Goal: Information Seeking & Learning: Check status

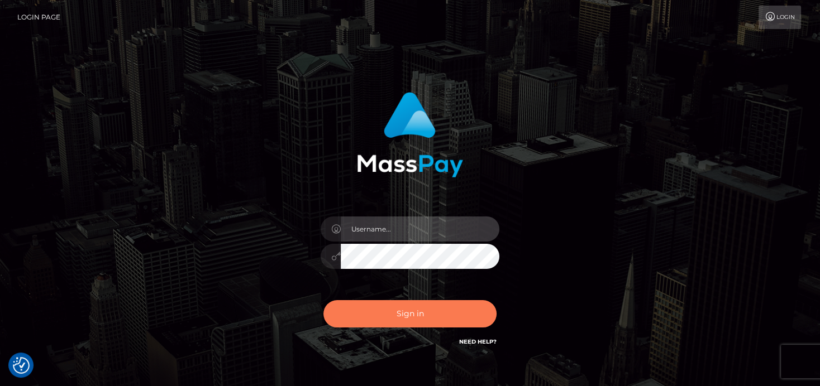
type input "[PERSON_NAME]"
click at [353, 309] on button "Sign in" at bounding box center [409, 313] width 173 height 27
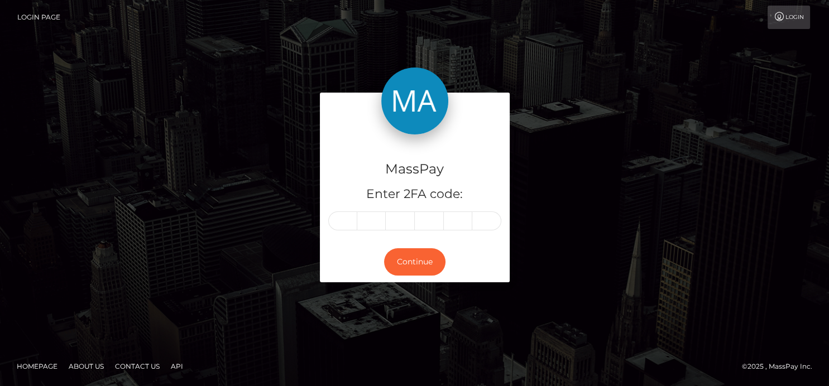
click at [343, 232] on div "MassPay Enter 2FA code:" at bounding box center [415, 188] width 190 height 107
click at [346, 229] on input "text" at bounding box center [342, 221] width 29 height 19
type input "6"
type input "3"
type input "2"
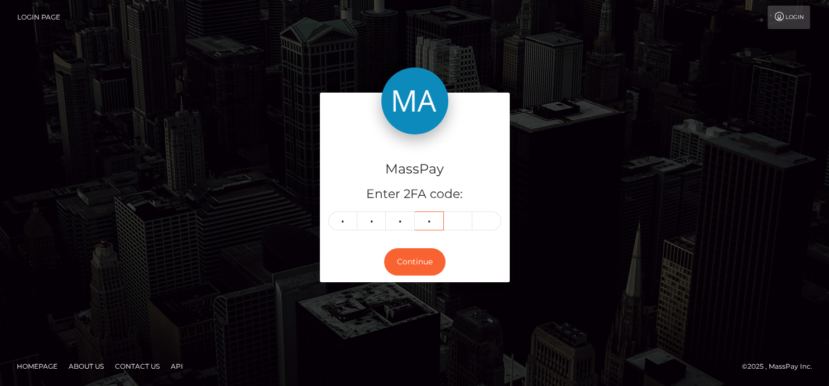
type input "9"
type input "3"
type input "5"
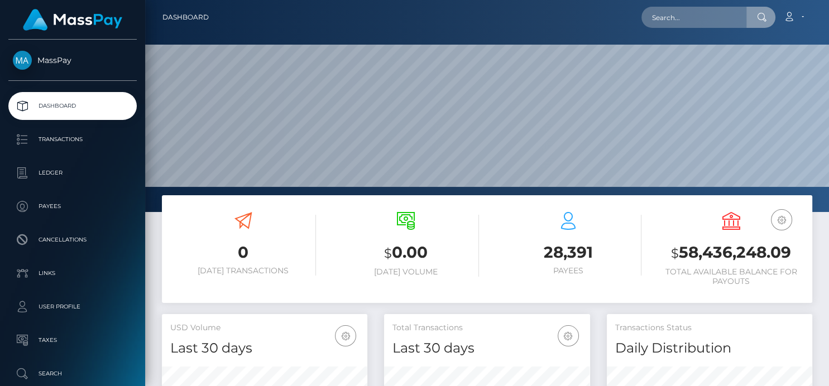
scroll to position [198, 205]
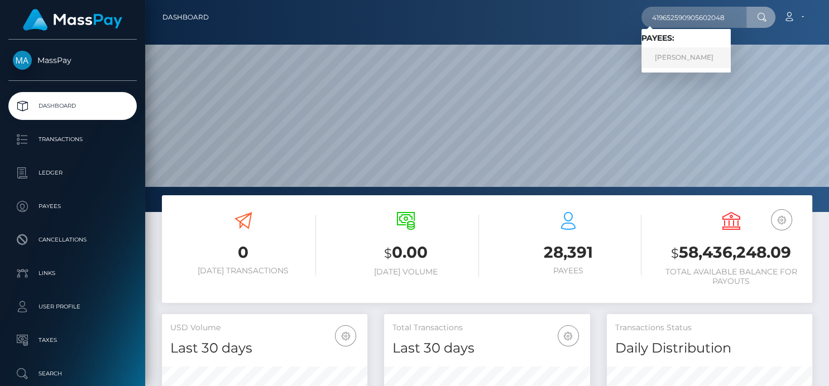
type input "419652590905602048"
click at [682, 54] on link "TATYANA ANDREEVNA LIPCHENKO" at bounding box center [686, 57] width 89 height 21
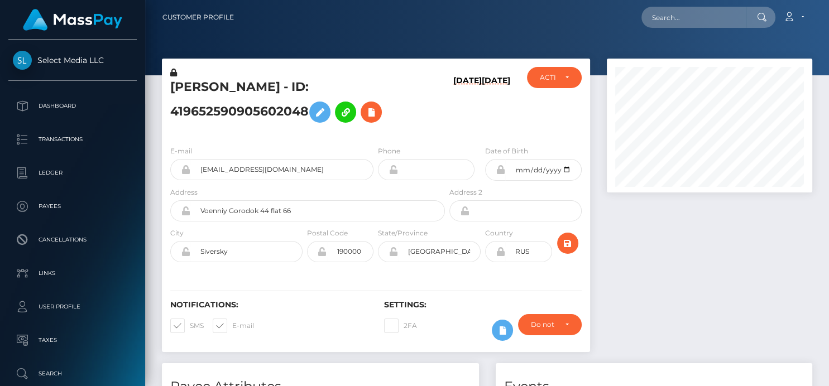
scroll to position [134, 205]
click at [378, 117] on icon at bounding box center [371, 113] width 13 height 14
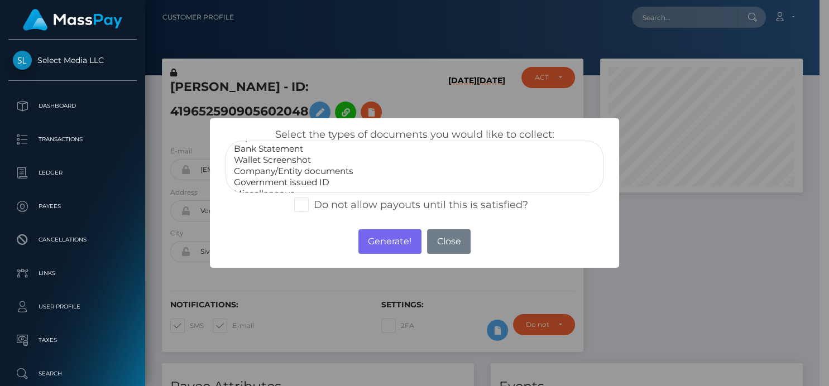
scroll to position [21, 0]
select select "Government issued ID"
click at [312, 174] on option "Government issued ID" at bounding box center [414, 173] width 363 height 11
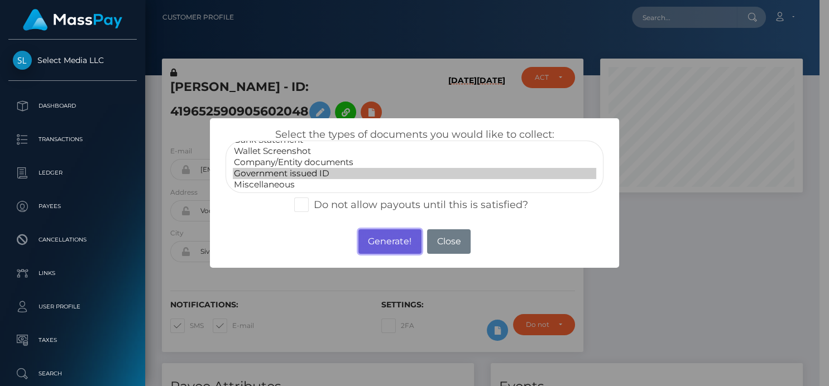
click at [381, 246] on button "Generate!" at bounding box center [390, 242] width 63 height 25
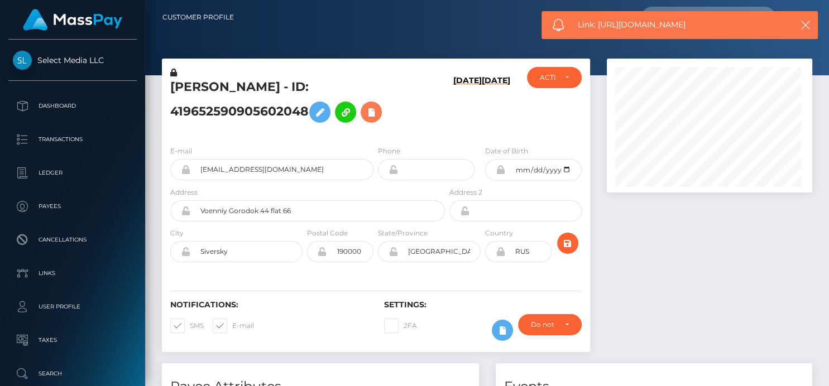
scroll to position [134, 205]
drag, startPoint x: 727, startPoint y: 32, endPoint x: 598, endPoint y: 26, distance: 128.6
click at [598, 26] on div "Link: https://l.maspay.io/nkI6T" at bounding box center [680, 25] width 276 height 28
copy span "https://l.maspay.io/nkI6T"
click at [371, 106] on icon at bounding box center [371, 113] width 13 height 14
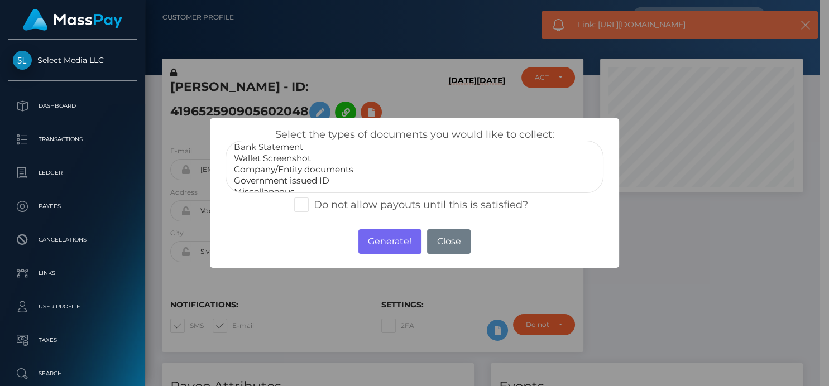
scroll to position [21, 0]
select select "Miscellaneous"
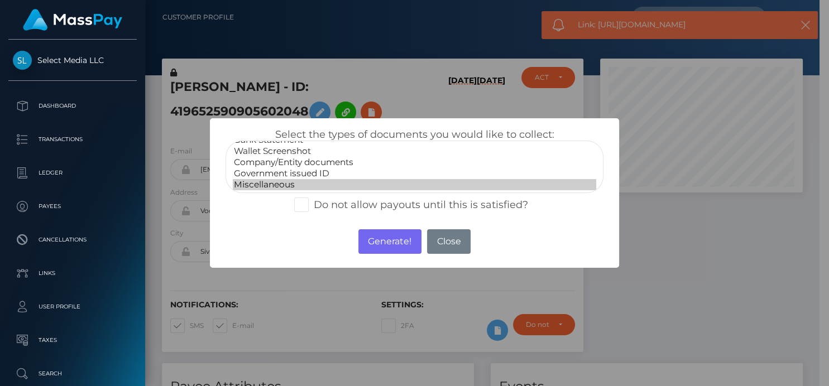
click at [293, 183] on option "Miscellaneous" at bounding box center [414, 184] width 363 height 11
click at [371, 240] on button "Generate!" at bounding box center [390, 242] width 63 height 25
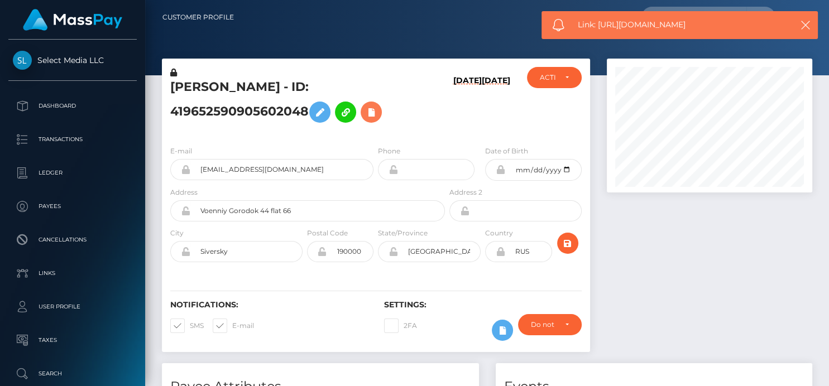
scroll to position [134, 205]
drag, startPoint x: 713, startPoint y: 31, endPoint x: 599, endPoint y: 29, distance: 114.5
click at [599, 29] on div "Link: https://l.maspay.io/CkOq5" at bounding box center [680, 25] width 276 height 28
copy span "https://l.maspay.io/CkOq5"
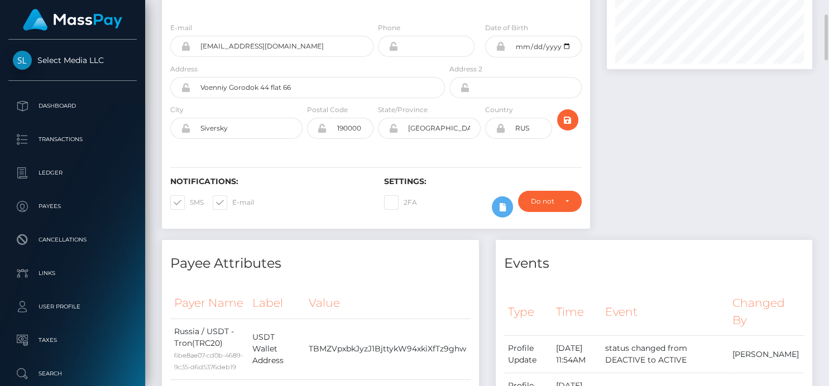
scroll to position [0, 0]
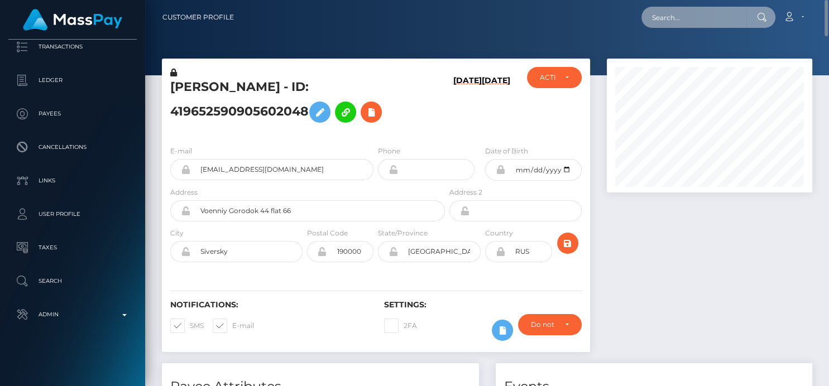
drag, startPoint x: 700, startPoint y: 25, endPoint x: 696, endPoint y: 19, distance: 6.8
click at [700, 24] on div "Loading... Loading... Account Edit Profile Logout" at bounding box center [527, 17] width 569 height 23
paste input "33986852937952051"
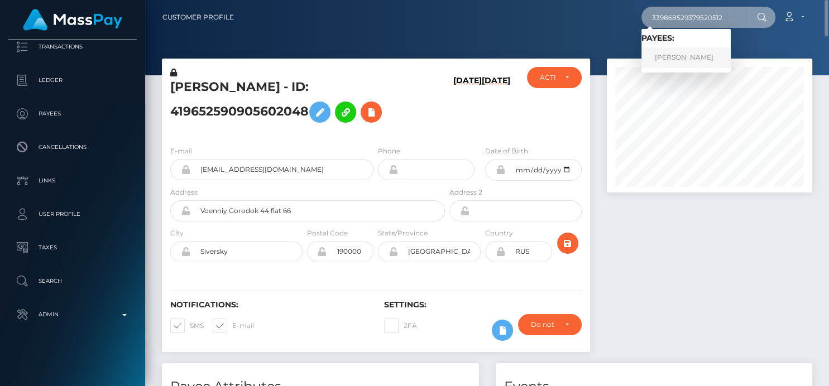
type input "339868529379520512"
click at [688, 61] on link "Elizaveta Dmitrievna Zarubina" at bounding box center [686, 57] width 89 height 21
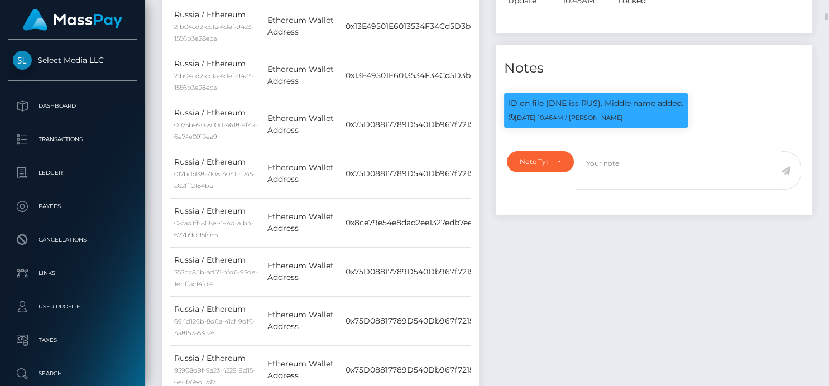
scroll to position [62, 0]
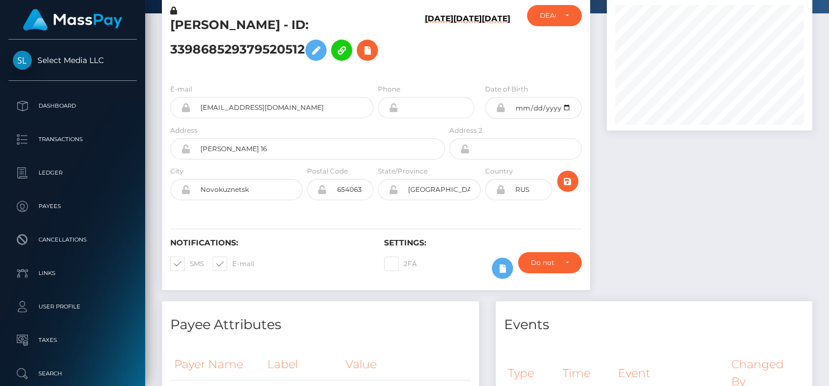
paste input "[EMAIL_ADDRESS][DOMAIN_NAME]"
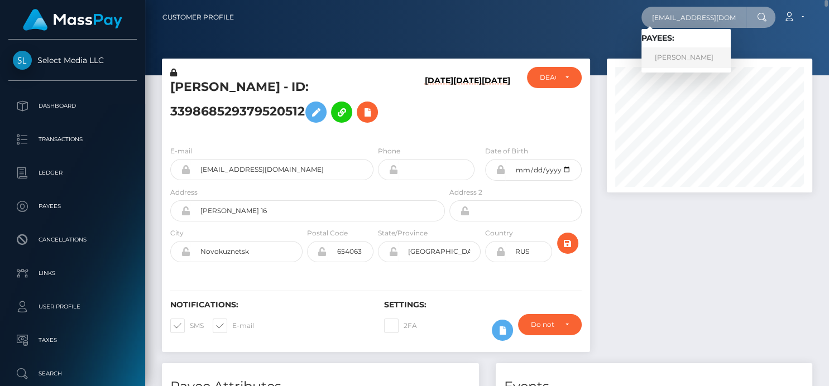
type input "kitty95472@gmail.com"
click at [678, 56] on link "KAITLYN GRACE ALLMOND" at bounding box center [686, 57] width 89 height 21
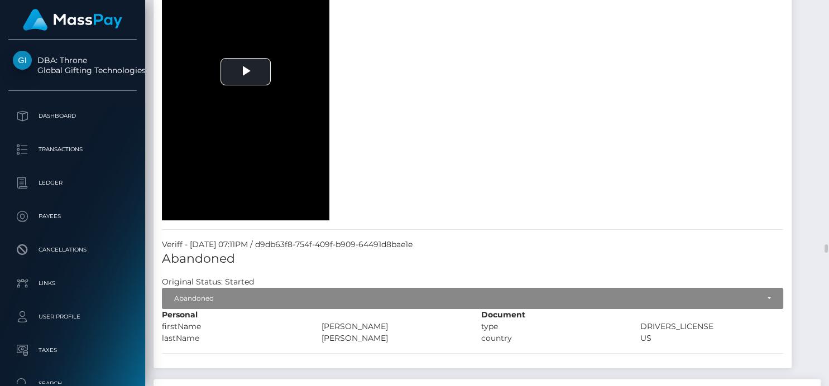
scroll to position [10790, 0]
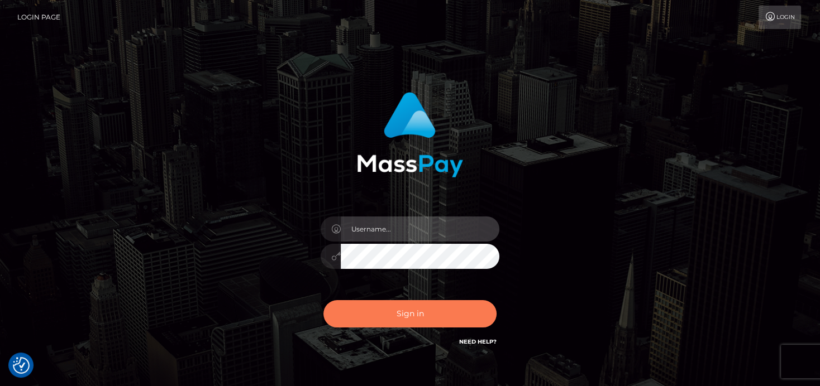
type input "denise"
click at [448, 326] on button "Sign in" at bounding box center [409, 313] width 173 height 27
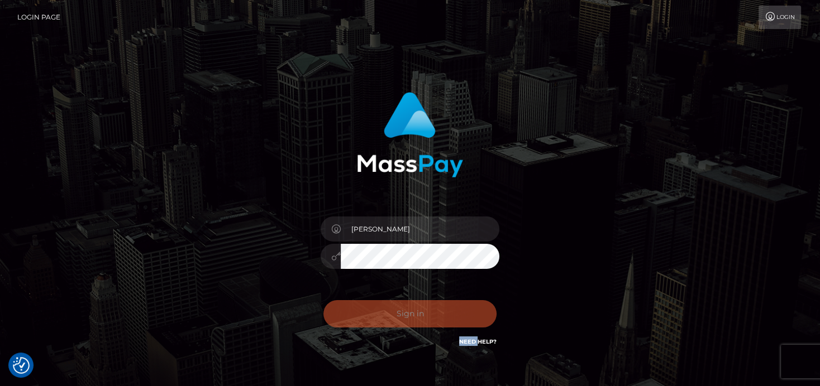
click at [448, 326] on div "Sign in Need Help?" at bounding box center [409, 319] width 195 height 50
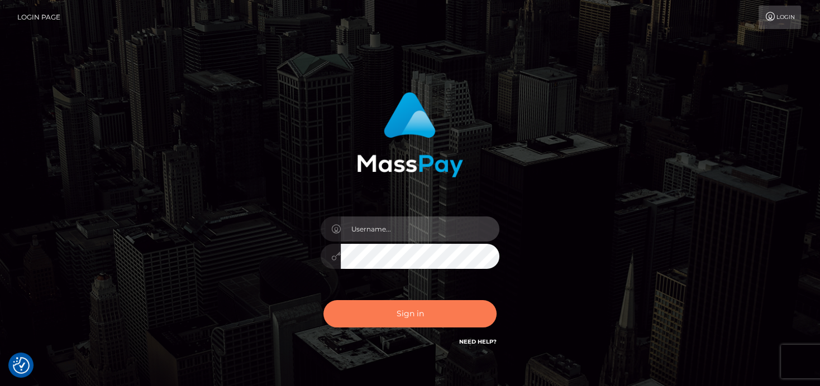
type input "denise"
click at [419, 312] on button "Sign in" at bounding box center [409, 313] width 173 height 27
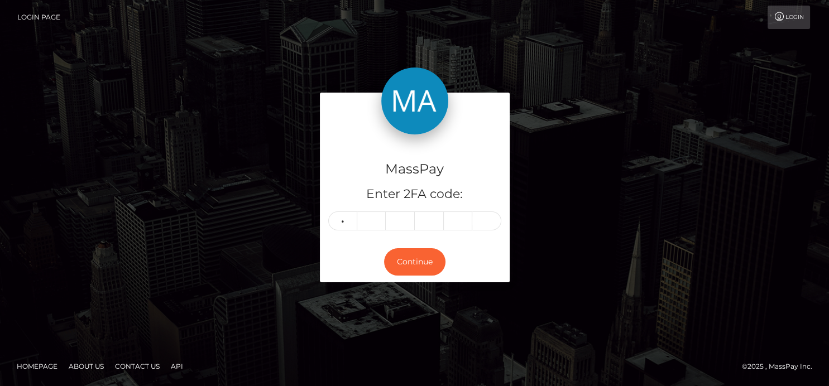
type input "4"
type input "1"
type input "4"
type input "5"
type input "4"
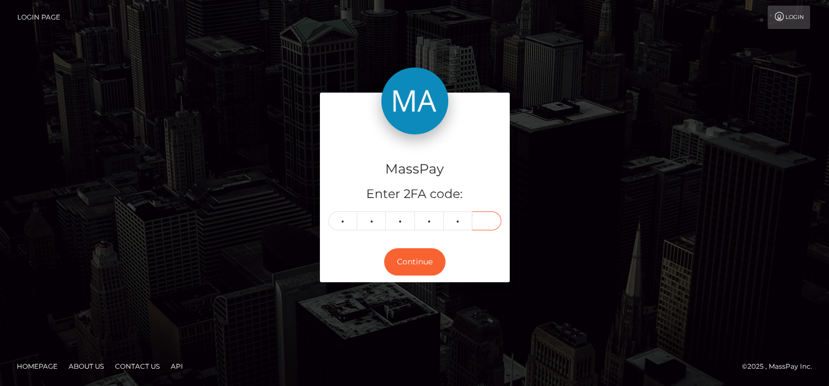
type input "8"
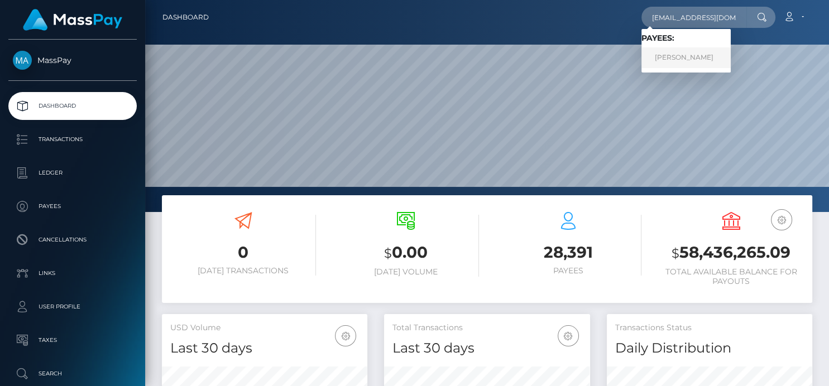
click at [676, 63] on link "[PERSON_NAME]" at bounding box center [686, 57] width 89 height 21
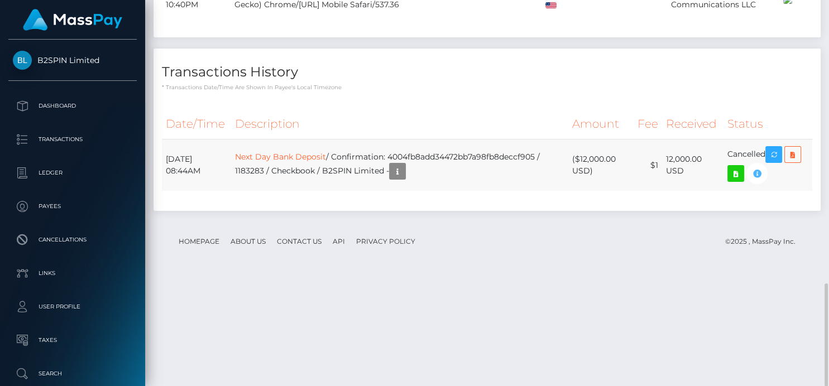
scroll to position [134, 205]
click at [758, 181] on icon "button" at bounding box center [757, 174] width 13 height 14
click at [426, 192] on td "Next Day Bank Deposit / Confirmation: 4004fb8add34472bb7a98fb8deccf905 / 118328…" at bounding box center [399, 166] width 337 height 52
click at [404, 179] on icon "button" at bounding box center [397, 172] width 13 height 14
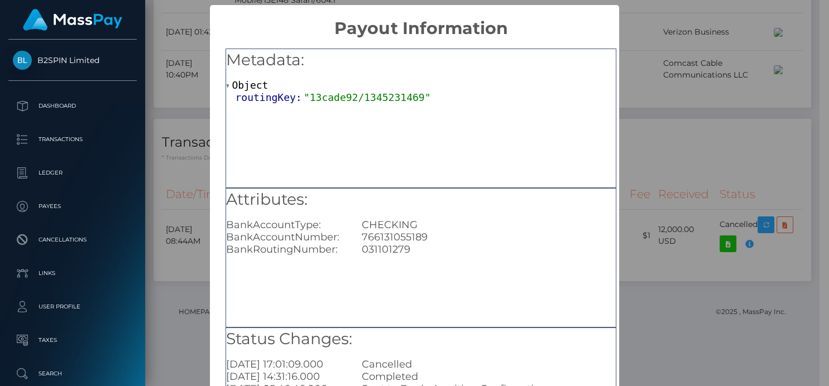
scroll to position [0, 0]
drag, startPoint x: 433, startPoint y: 240, endPoint x: 356, endPoint y: 237, distance: 77.1
click at [356, 237] on div "766131055189" at bounding box center [488, 237] width 271 height 12
copy div "766131055189"
click at [795, 213] on div "× Payout Information Metadata: Object routingKey: "13cade92/1345231469" Attribu…" at bounding box center [414, 193] width 829 height 386
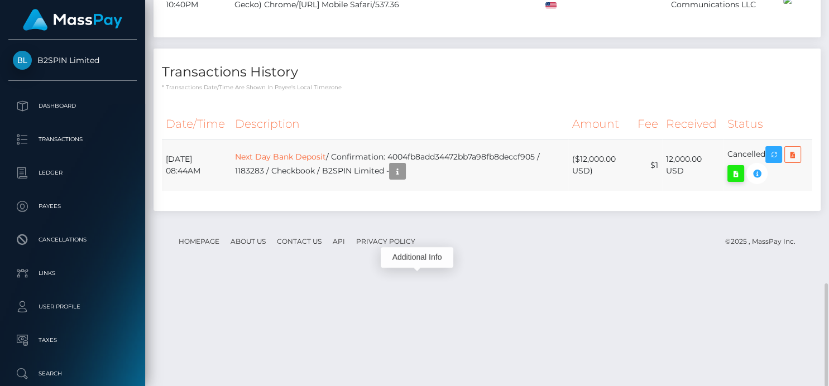
scroll to position [134, 205]
click at [732, 181] on icon at bounding box center [735, 174] width 13 height 14
click at [404, 179] on icon "button" at bounding box center [397, 172] width 13 height 14
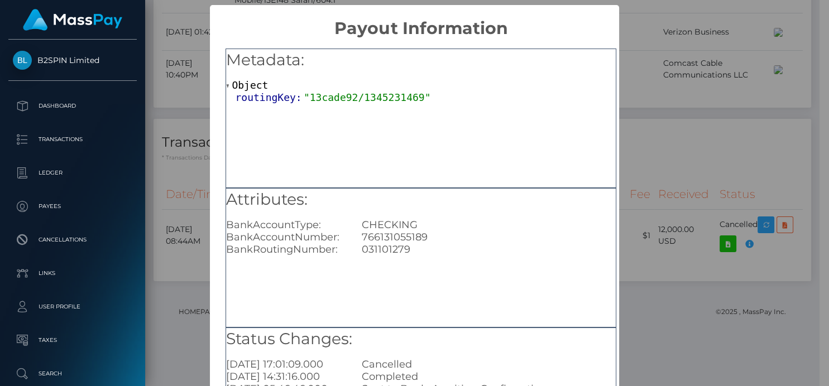
scroll to position [62, 0]
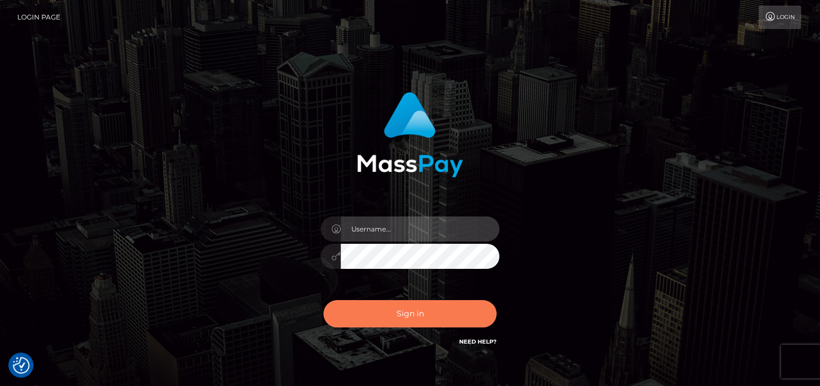
type input "[PERSON_NAME]"
click at [384, 313] on button "Sign in" at bounding box center [409, 313] width 173 height 27
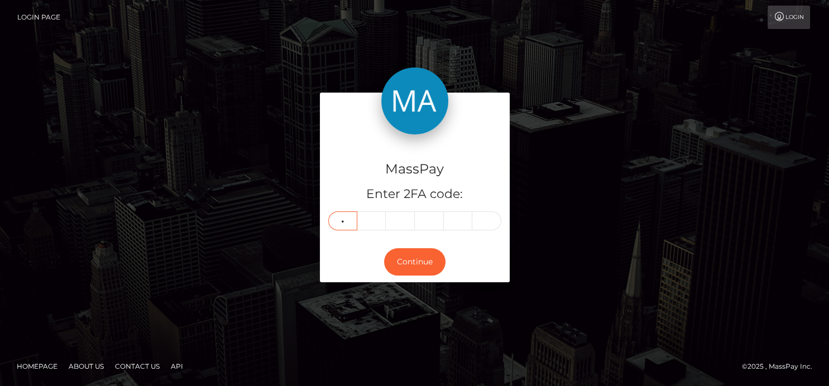
type input "0"
type input "1"
type input "0"
type input "3"
type input "6"
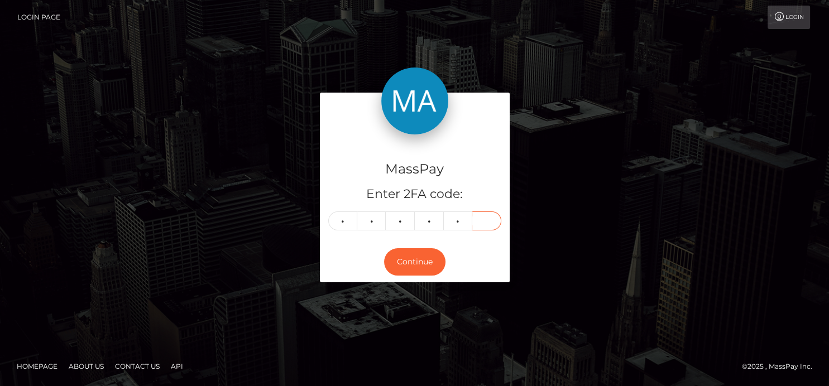
type input "0"
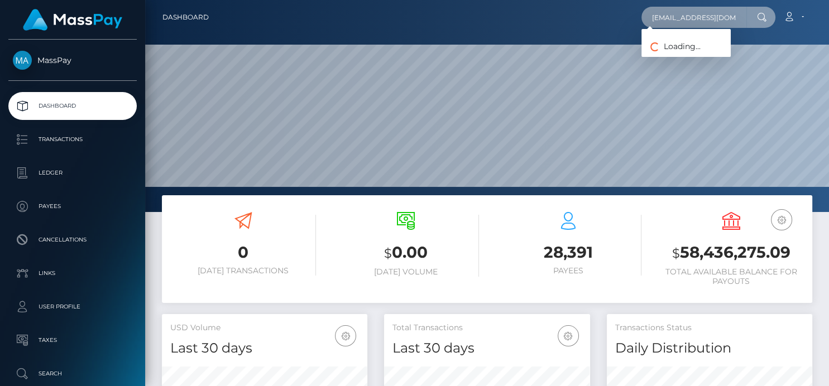
click at [657, 16] on input "[EMAIL_ADDRESS][DOMAIN_NAME]" at bounding box center [694, 17] width 105 height 21
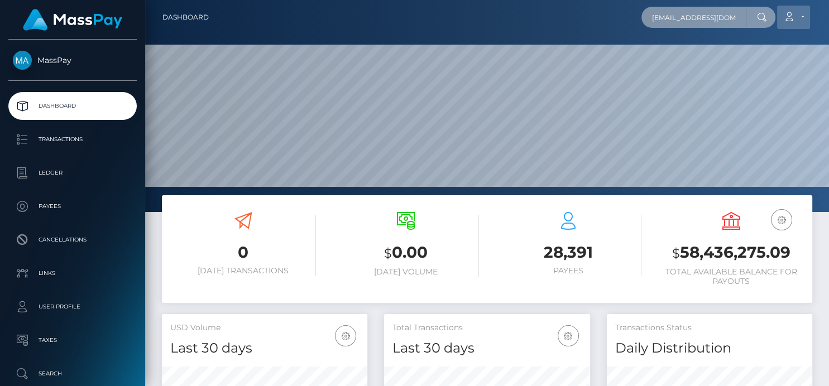
scroll to position [0, 7]
drag, startPoint x: 646, startPoint y: 17, endPoint x: 778, endPoint y: 17, distance: 131.8
click at [778, 17] on div "[EMAIL_ADDRESS][DOMAIN_NAME] Loading... Loading... Account Edit Profile" at bounding box center [515, 17] width 594 height 23
type input "[PERSON_NAME]"
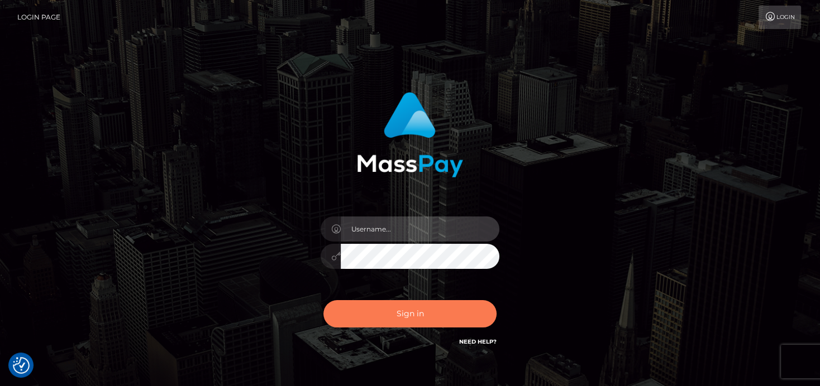
type input "denise"
click at [364, 317] on button "Sign in" at bounding box center [409, 313] width 173 height 27
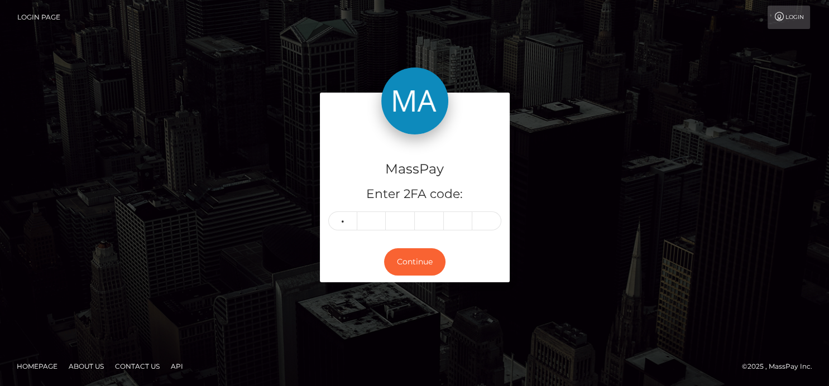
type input "8"
type input "1"
type input "9"
type input "2"
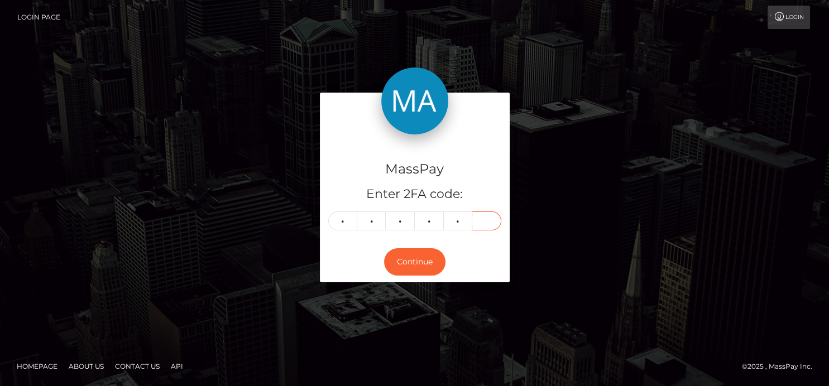
type input "3"
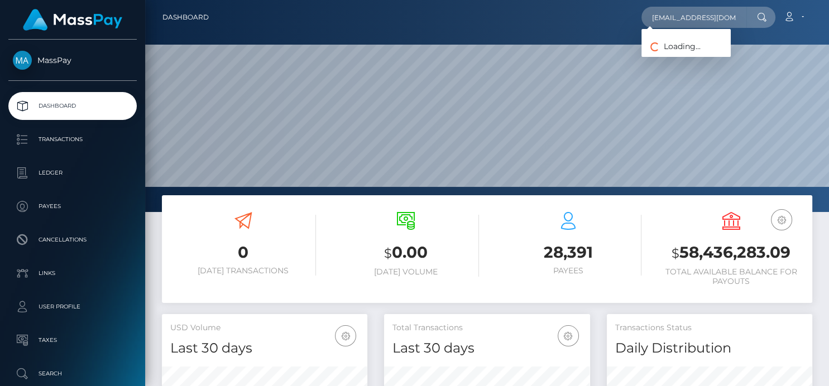
scroll to position [198, 205]
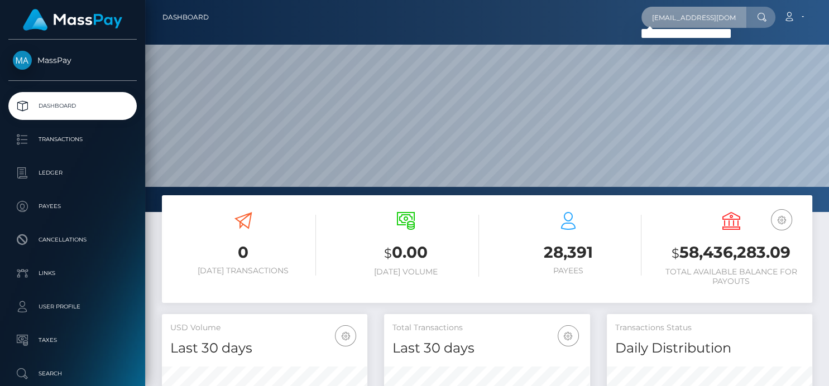
click at [663, 16] on input "aidynb423@icloud.com" at bounding box center [694, 17] width 105 height 21
drag, startPoint x: 653, startPoint y: 15, endPoint x: 828, endPoint y: 22, distance: 174.9
click at [828, 22] on nav "Dashboard aidynb423@icloud.com Loading... Loading... Account" at bounding box center [487, 17] width 684 height 35
paste input "Aidyn Blair View more details"
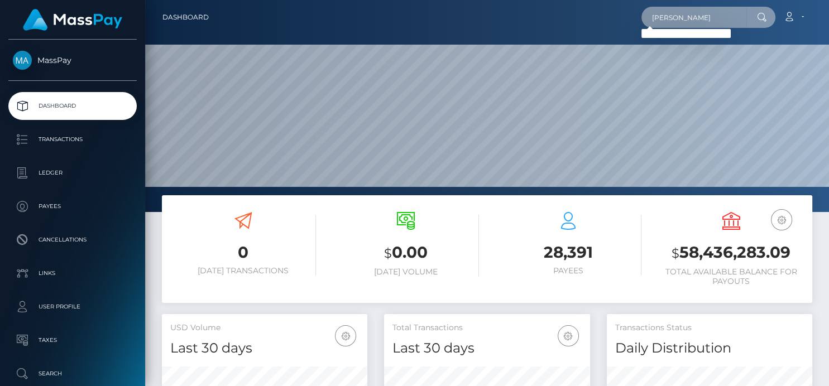
drag, startPoint x: 701, startPoint y: 19, endPoint x: 529, endPoint y: 13, distance: 172.7
click at [529, 13] on div "Aidyn Blair Loading... Loading... Account Edit Profile Logout" at bounding box center [515, 17] width 594 height 23
paste input "yuslendymory@gmail.com"
drag, startPoint x: 656, startPoint y: 16, endPoint x: 828, endPoint y: 25, distance: 172.2
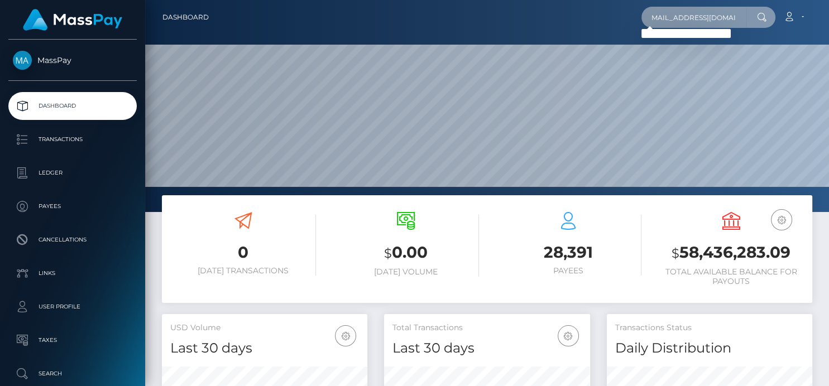
click at [828, 25] on nav "Dashboard yuslendymory@gmail.com Loading... Loading..." at bounding box center [487, 17] width 684 height 35
type input "y"
paste input "[EMAIL_ADDRESS][PERSON_NAME][DOMAIN_NAME]"
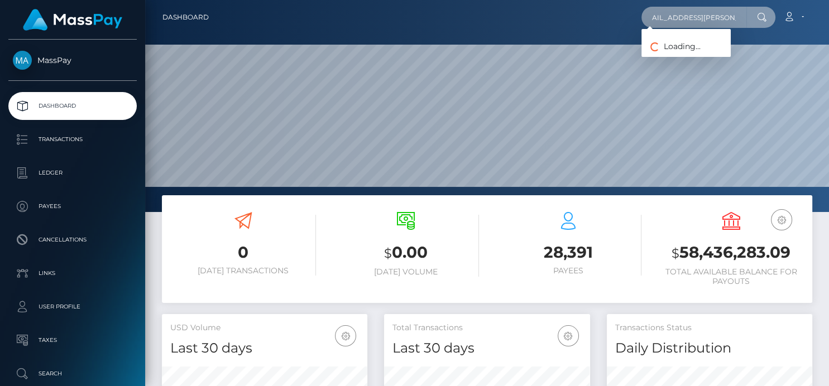
type input "[EMAIL_ADDRESS][PERSON_NAME][DOMAIN_NAME]"
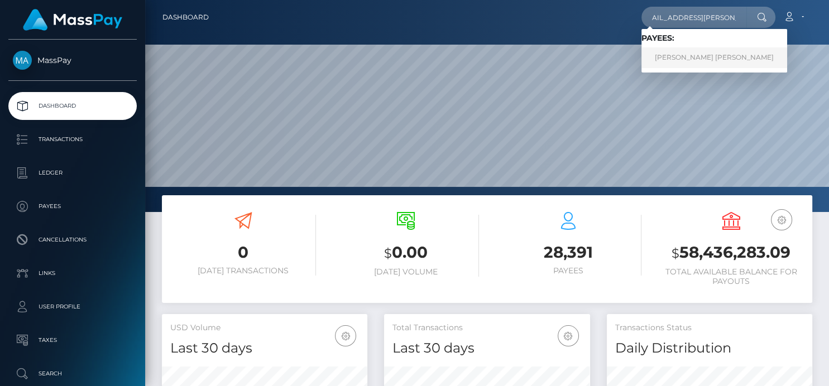
click at [672, 64] on link "JOSEPH RAY REYES" at bounding box center [715, 57] width 146 height 21
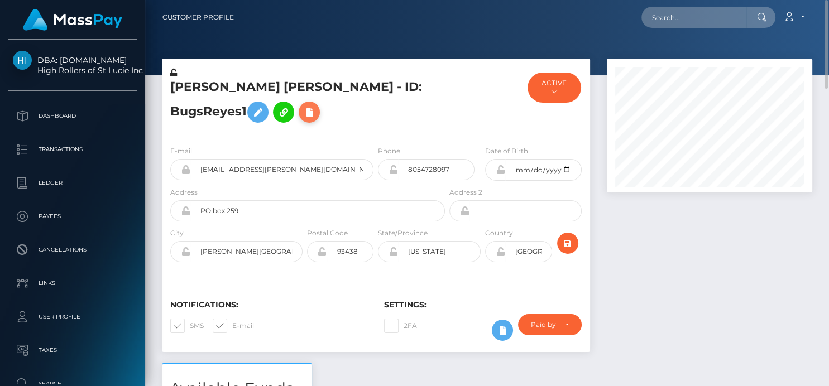
click at [303, 120] on icon at bounding box center [309, 113] width 13 height 14
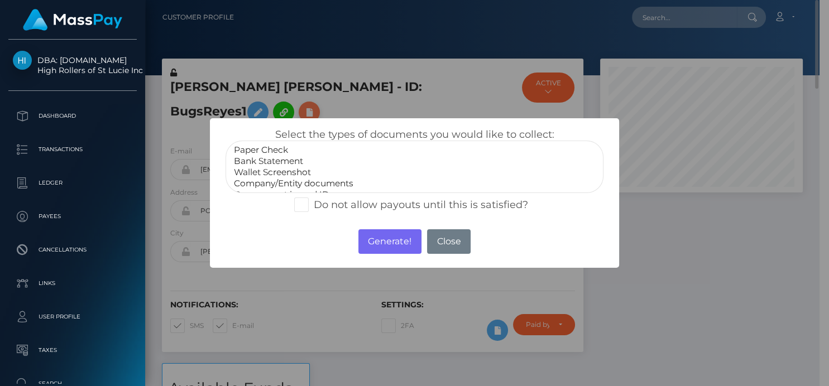
scroll to position [558285, 558216]
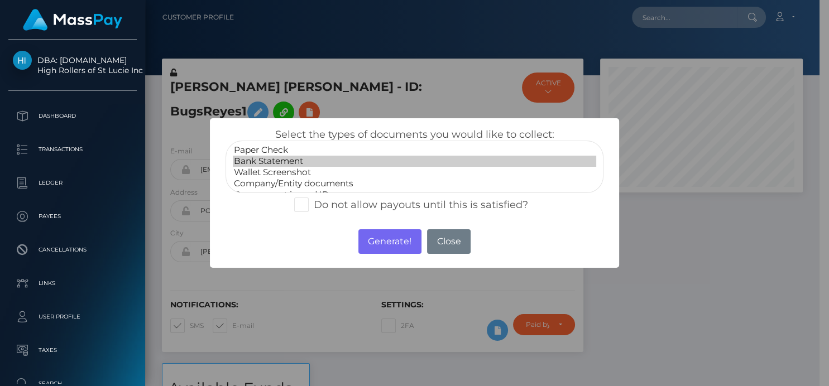
click at [283, 160] on option "Bank Statement" at bounding box center [414, 161] width 363 height 11
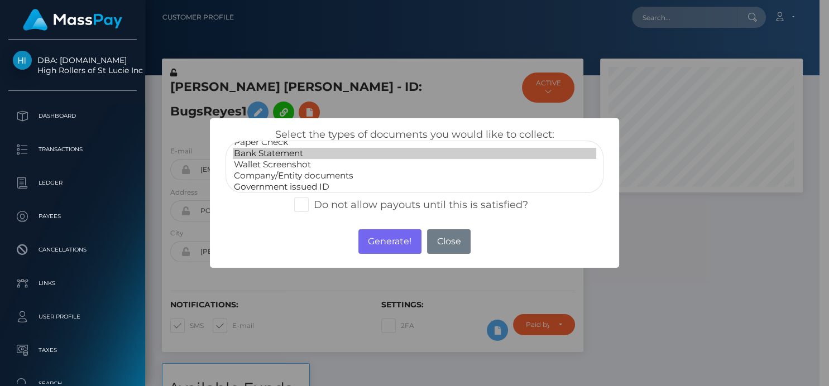
scroll to position [21, 0]
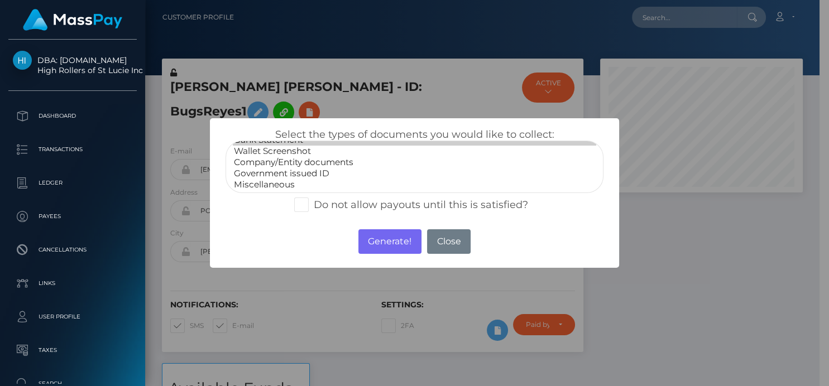
select select "Government issued ID"
click at [323, 174] on option "Government issued ID" at bounding box center [414, 173] width 363 height 11
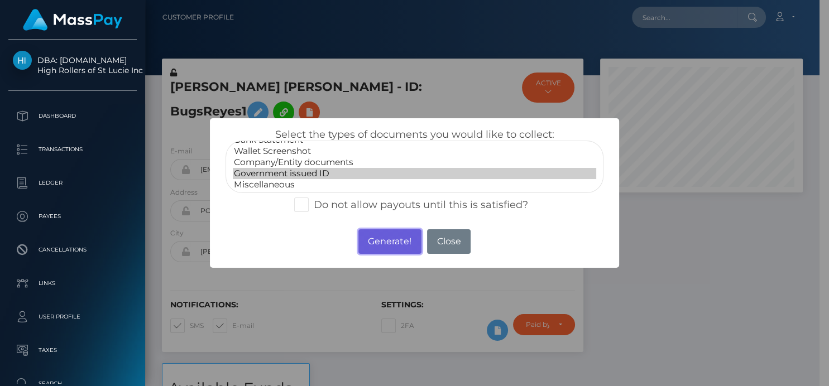
click at [371, 236] on button "Generate!" at bounding box center [390, 242] width 63 height 25
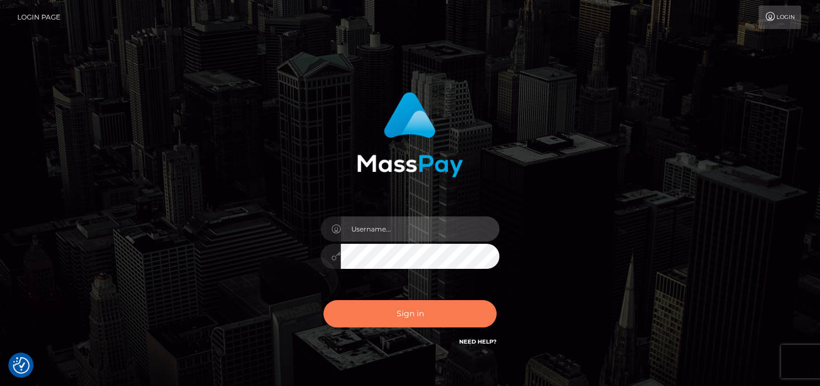
type input "[PERSON_NAME]"
click at [415, 319] on button "Sign in" at bounding box center [409, 313] width 173 height 27
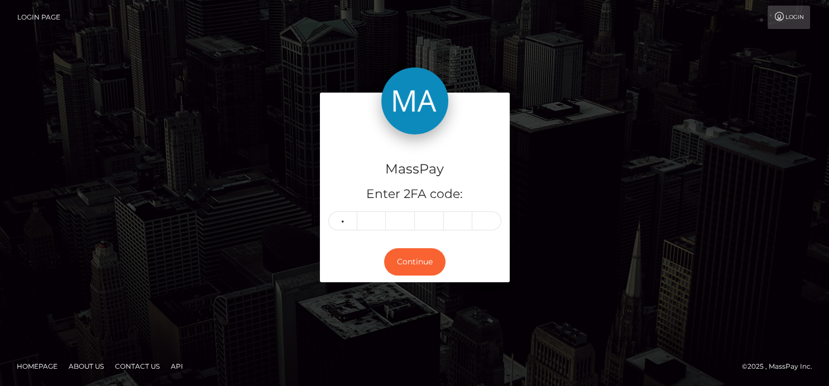
type input "6"
type input "9"
type input "6"
type input "5"
type input "8"
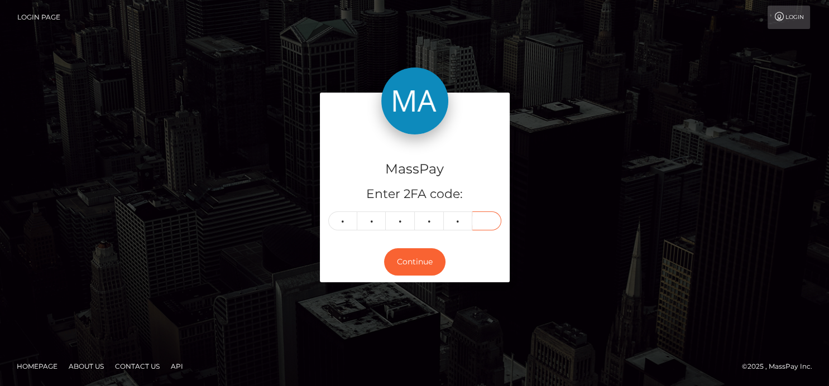
type input "5"
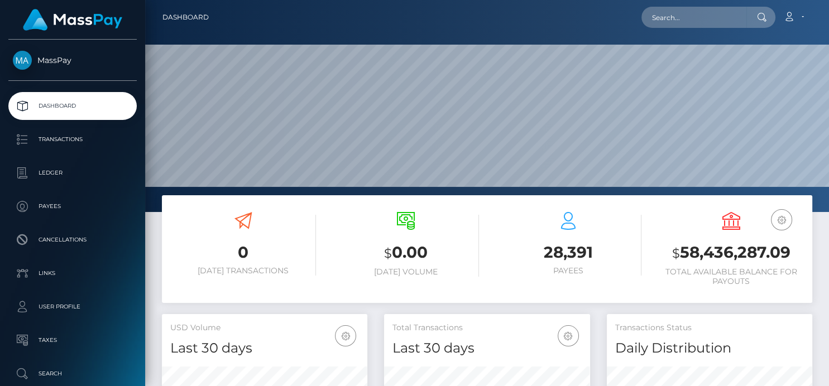
scroll to position [198, 205]
click at [662, 18] on input "text" at bounding box center [694, 17] width 105 height 21
paste input "[EMAIL_ADDRESS][DOMAIN_NAME]"
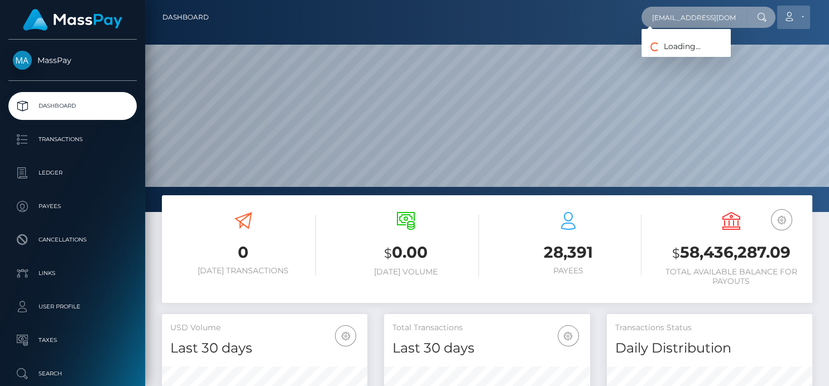
scroll to position [0, 7]
drag, startPoint x: 651, startPoint y: 25, endPoint x: 805, endPoint y: 19, distance: 154.2
click at [805, 19] on div "greciaalecarre@gmail.com Loading... Loading... Account Edit Profile" at bounding box center [515, 17] width 594 height 23
click at [662, 14] on input "greciaalecarre@gmail.com" at bounding box center [694, 17] width 105 height 21
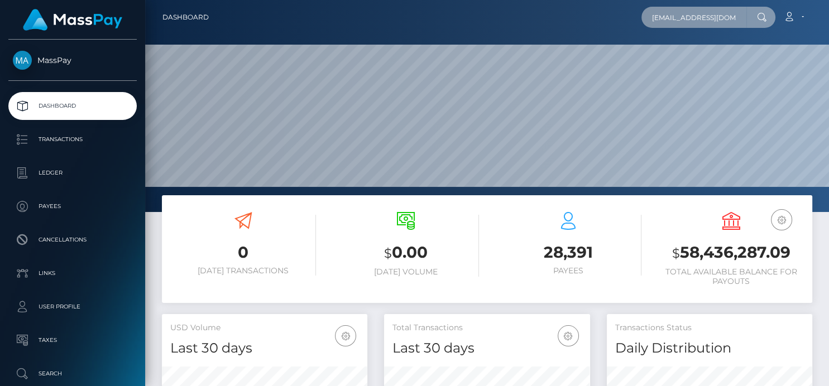
scroll to position [0, 7]
drag, startPoint x: 651, startPoint y: 15, endPoint x: 828, endPoint y: 30, distance: 178.2
click at [828, 28] on nav "Dashboard greciaalecarre@gmail.com Loading... Loading..." at bounding box center [487, 17] width 684 height 35
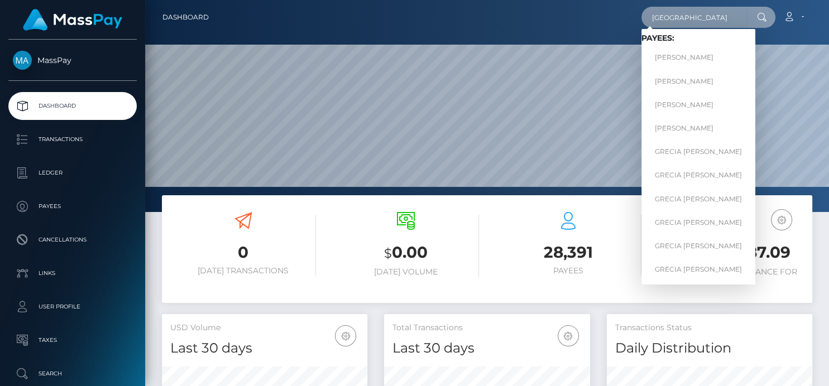
drag, startPoint x: 694, startPoint y: 27, endPoint x: 434, endPoint y: 18, distance: 259.8
click at [434, 18] on div "Grecia Loading... Loading... Payees: GRECIA GARCIA-JUAREZ Grecia Bonett Torres …" at bounding box center [515, 17] width 594 height 23
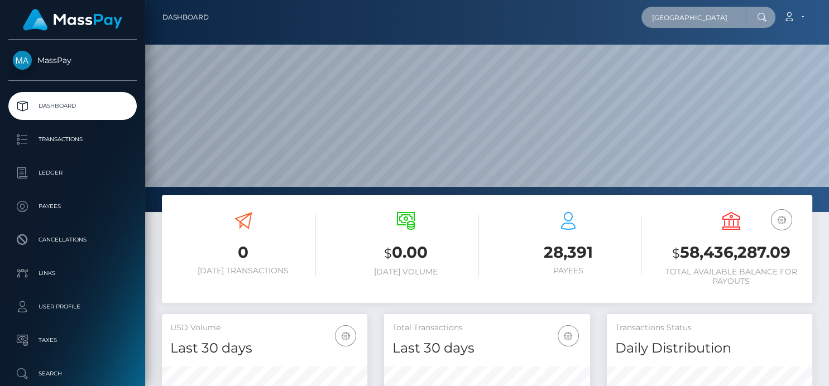
paste input "[PERSON_NAME][EMAIL_ADDRESS][DOMAIN_NAME]"
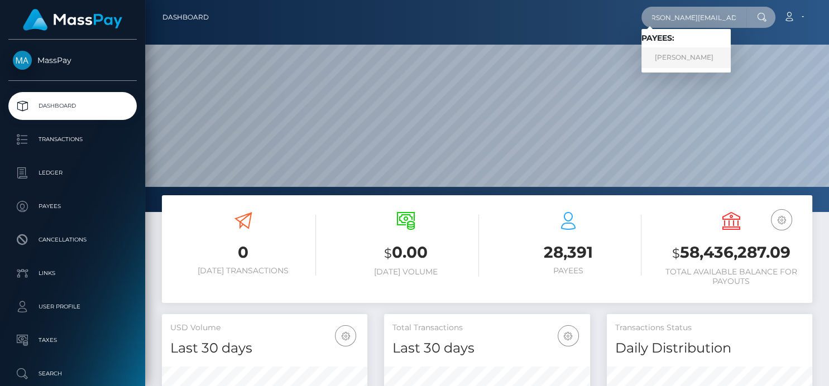
type input "[PERSON_NAME][EMAIL_ADDRESS][DOMAIN_NAME]"
click at [705, 53] on link "ANGELA FEBBRAIO" at bounding box center [686, 57] width 89 height 21
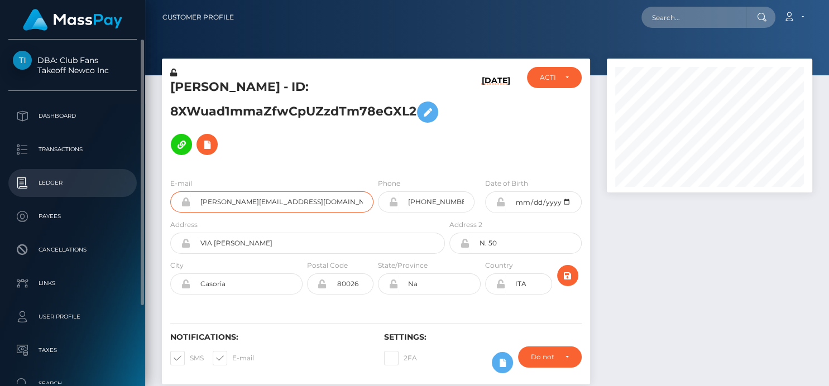
drag, startPoint x: 302, startPoint y: 189, endPoint x: 130, endPoint y: 188, distance: 172.6
click at [130, 188] on div "DBA: Club Fans Takeoff Newco Inc Dashboard Transactions Ledger Payees" at bounding box center [414, 193] width 829 height 386
drag, startPoint x: 316, startPoint y: 187, endPoint x: 2, endPoint y: 175, distance: 313.5
click at [2, 175] on div "DBA: Club Fans Takeoff Newco Inc Dashboard Transactions Ledger Payees" at bounding box center [414, 193] width 829 height 386
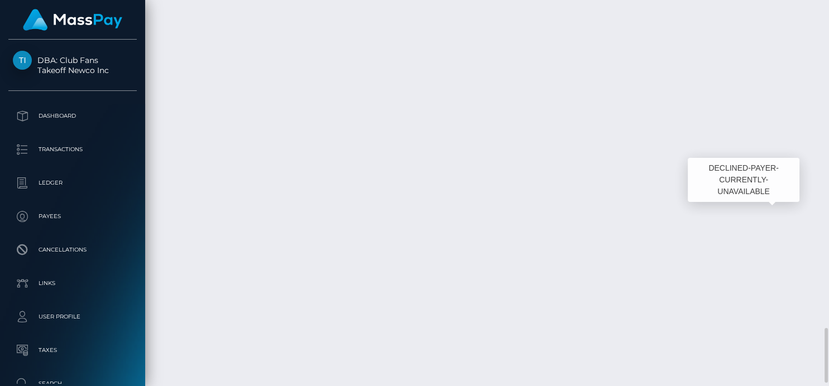
scroll to position [134, 205]
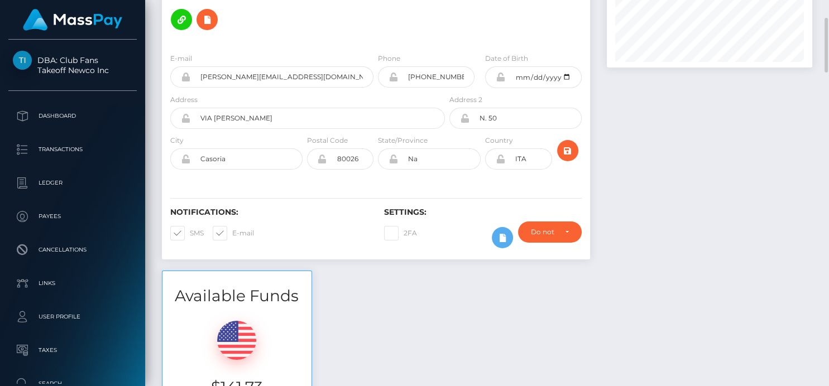
scroll to position [0, 0]
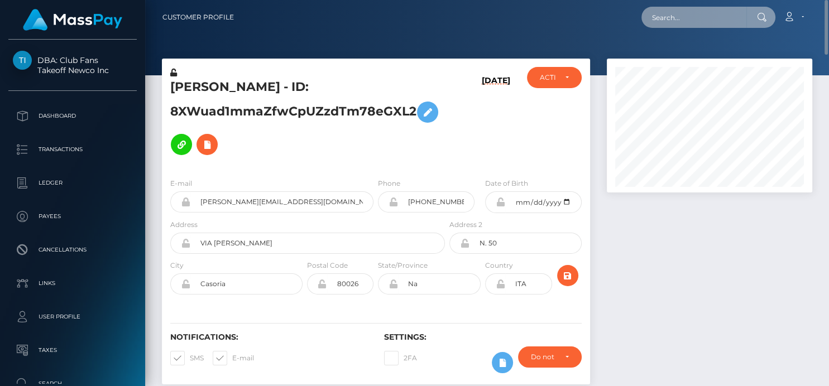
click at [652, 15] on input "text" at bounding box center [694, 17] width 105 height 21
paste input "[EMAIL_ADDRESS][DOMAIN_NAME]"
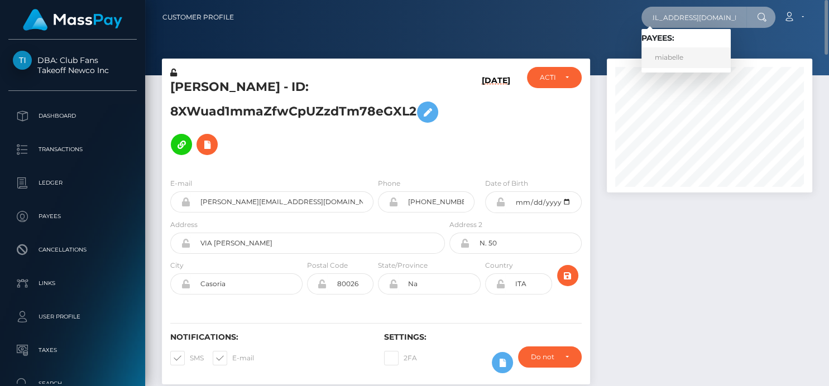
type input "[EMAIL_ADDRESS][DOMAIN_NAME]"
click at [686, 61] on link "miabelle" at bounding box center [686, 57] width 89 height 21
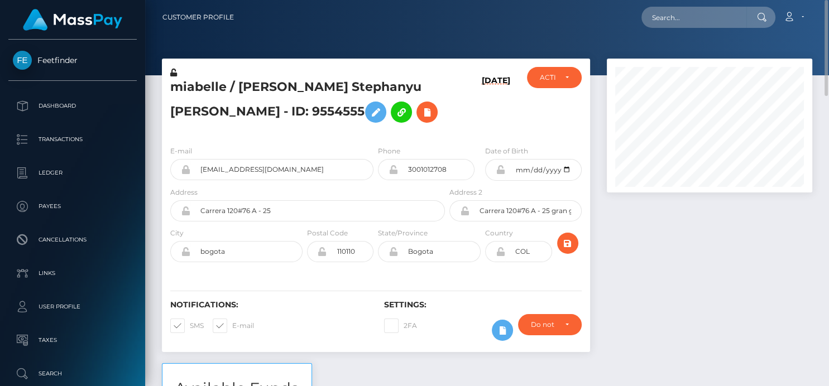
click at [237, 82] on h5 "miabelle / [PERSON_NAME] Stephanyu [PERSON_NAME] - ID: 9554555" at bounding box center [304, 104] width 269 height 50
click at [237, 82] on h5 "miabelle / Merling Stephanyu Herrera - ID: 9554555" at bounding box center [304, 104] width 269 height 50
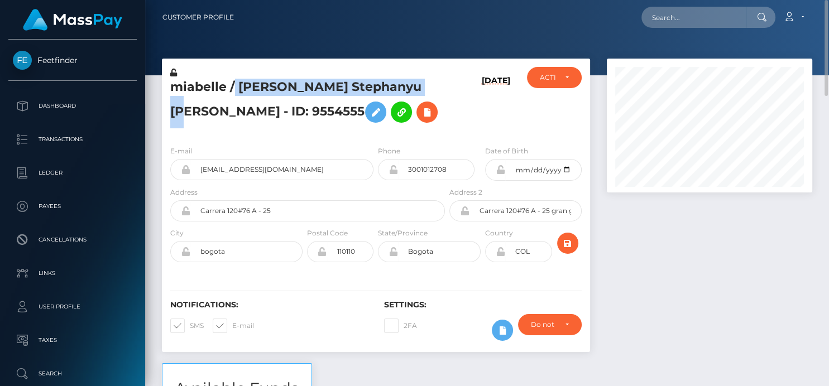
drag, startPoint x: 236, startPoint y: 90, endPoint x: 414, endPoint y: 84, distance: 178.8
click at [414, 84] on h5 "miabelle / Merling Stephanyu Herrera - ID: 9554555" at bounding box center [304, 104] width 269 height 50
copy h5 "Merling Stephanyu Herrera"
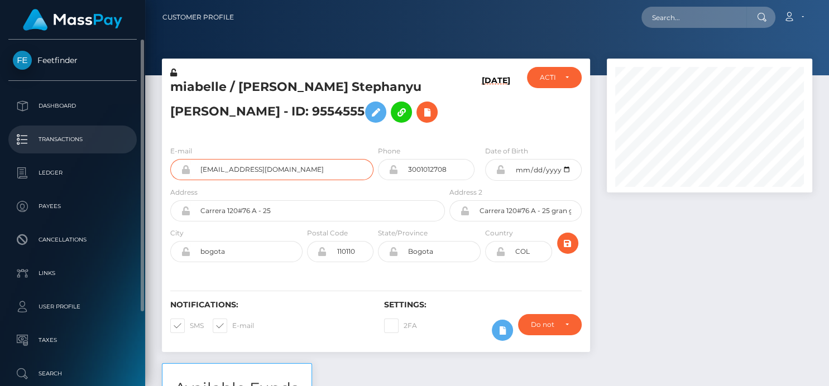
drag, startPoint x: 316, startPoint y: 171, endPoint x: 85, endPoint y: 140, distance: 232.8
click at [85, 140] on div "Feetfinder Dashboard Transactions Ledger Payees" at bounding box center [414, 193] width 829 height 386
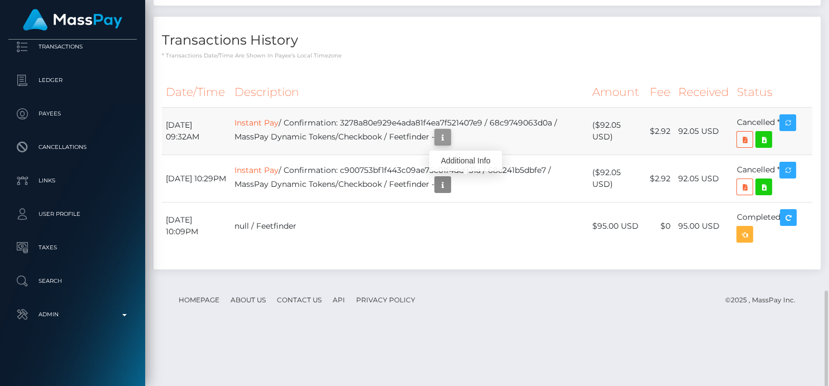
scroll to position [134, 205]
click at [450, 145] on icon "button" at bounding box center [442, 138] width 13 height 14
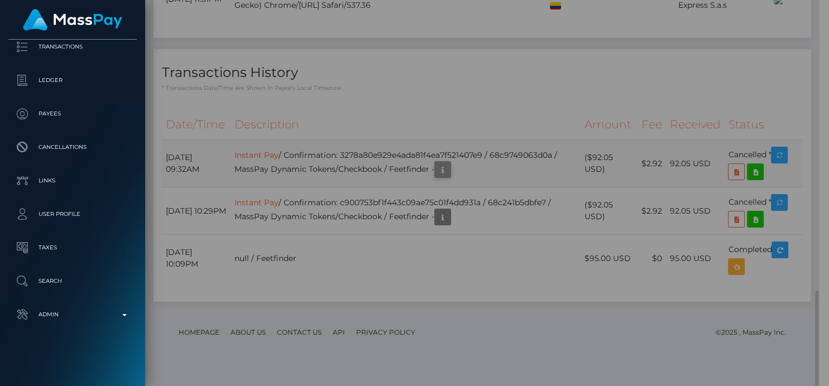
scroll to position [558285, 558216]
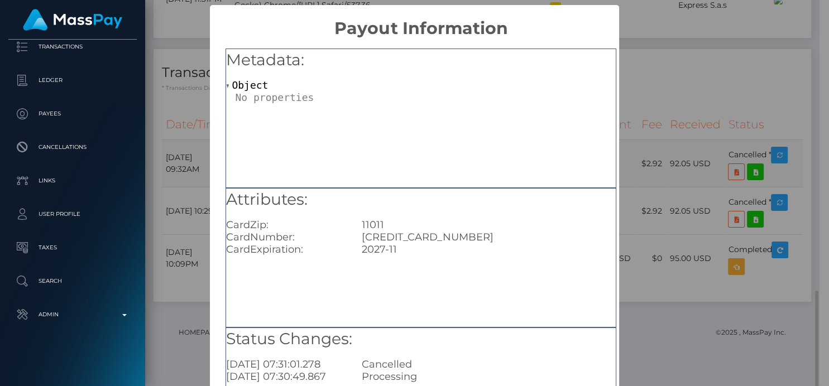
click at [467, 190] on div "Metadata: Object Attributes: CardZip: 11011 CardNumber: 5306917153160804 CardEx…" at bounding box center [421, 255] width 423 height 432
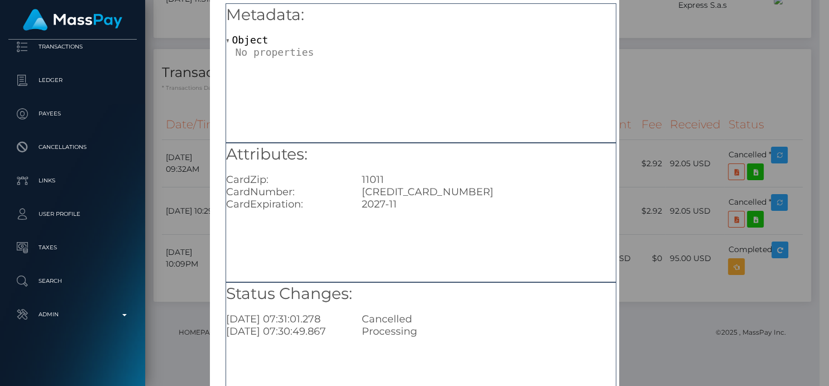
scroll to position [0, 0]
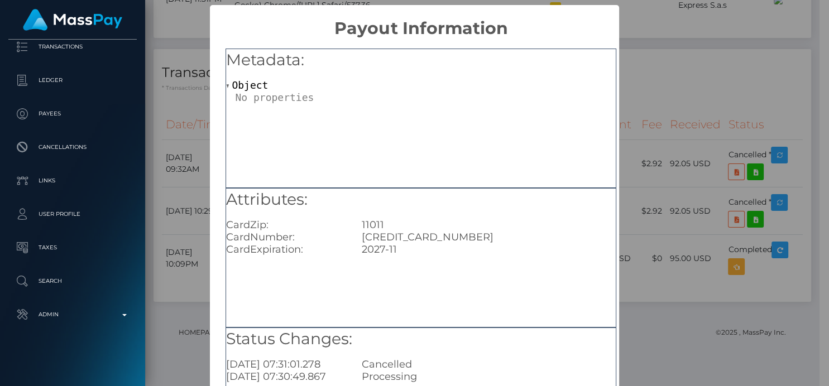
click at [734, 93] on div "× Payout Information Metadata: Object Attributes: CardZip: 11011 CardNumber: 53…" at bounding box center [414, 193] width 829 height 386
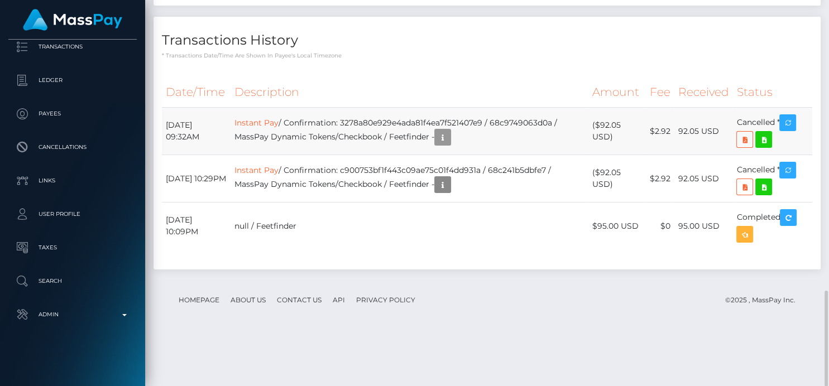
scroll to position [134, 205]
drag, startPoint x: 365, startPoint y: 172, endPoint x: 515, endPoint y: 173, distance: 150.8
click at [508, 155] on td "Instant Pay / Confirmation: 3278a80e929e4ada81f4ea7f521407e9 / 68c9749063d0a / …" at bounding box center [410, 131] width 359 height 47
copy td "278a80e929e4ada81f4ea7f521407e9"
drag, startPoint x: 503, startPoint y: 222, endPoint x: 362, endPoint y: 223, distance: 140.2
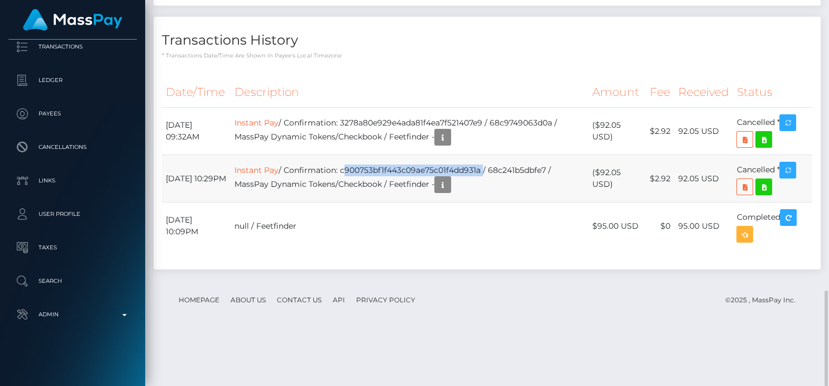
click at [362, 203] on td "Instant Pay / Confirmation: c900753bf1f443c09ae75c01f4dd931a / 68c241b5dbfe7 / …" at bounding box center [410, 178] width 359 height 47
copy td "c900753bf1f443c09ae75c01f4dd931a"
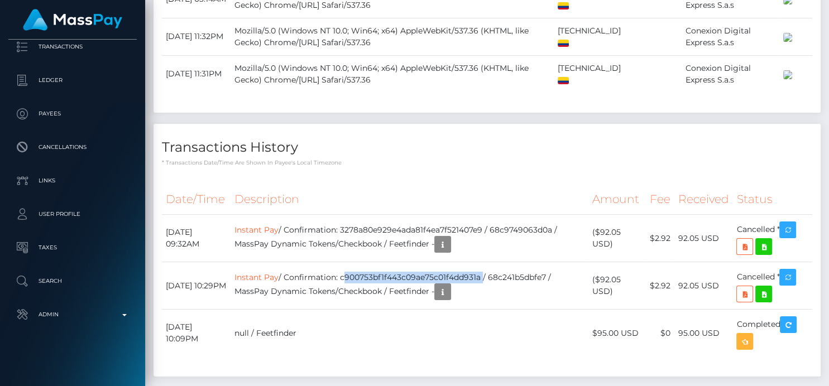
scroll to position [1164, 0]
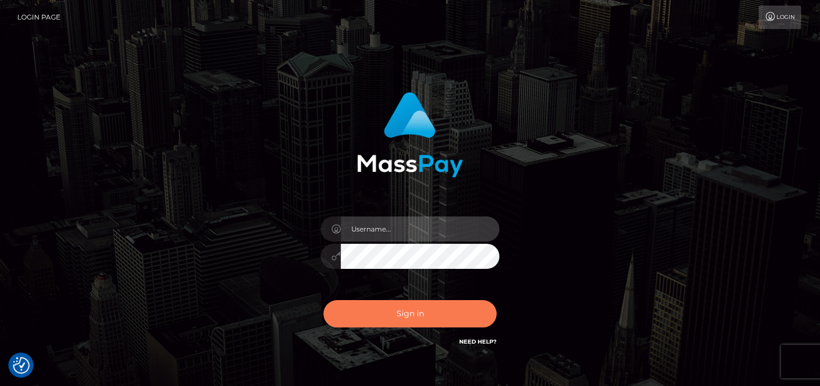
type input "[PERSON_NAME]"
click at [443, 317] on button "Sign in" at bounding box center [409, 313] width 173 height 27
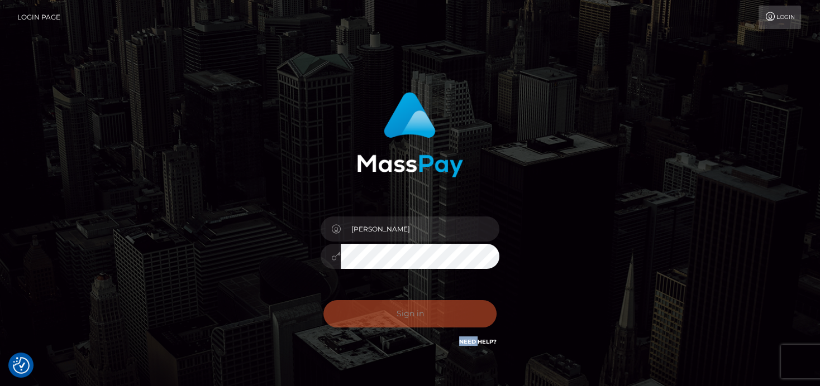
click at [443, 317] on div "Sign in Need Help?" at bounding box center [409, 319] width 195 height 50
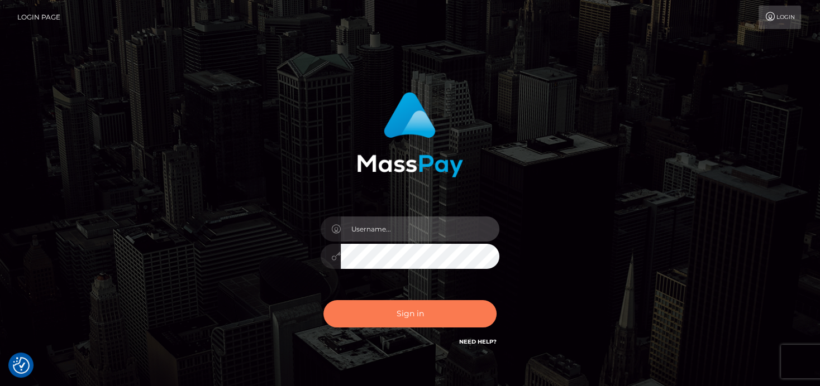
type input "denise"
click at [443, 320] on button "Sign in" at bounding box center [409, 313] width 173 height 27
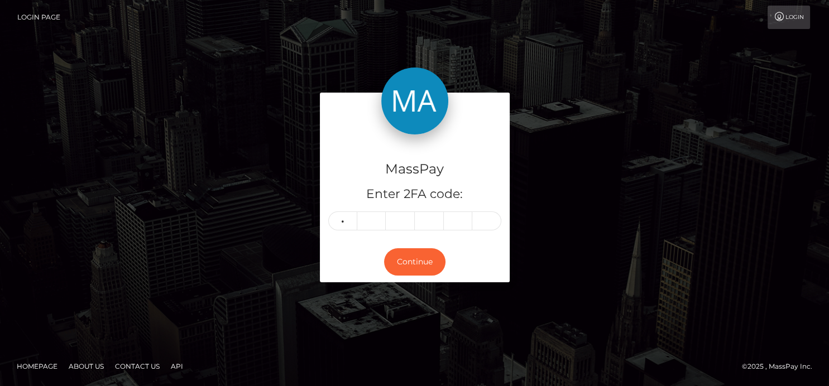
type input "1"
type input "0"
type input "2"
type input "3"
type input "8"
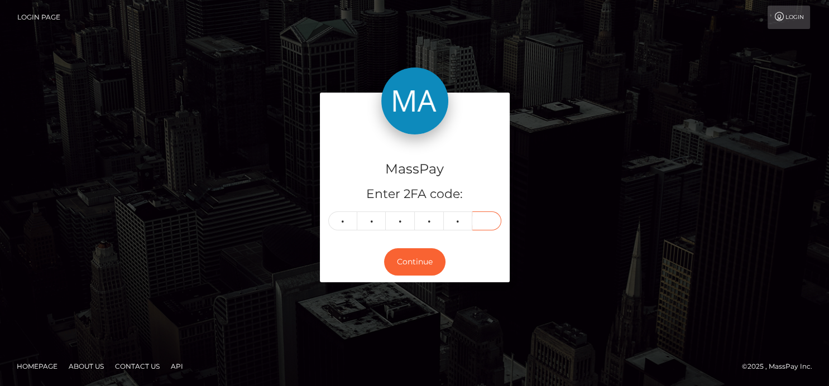
type input "6"
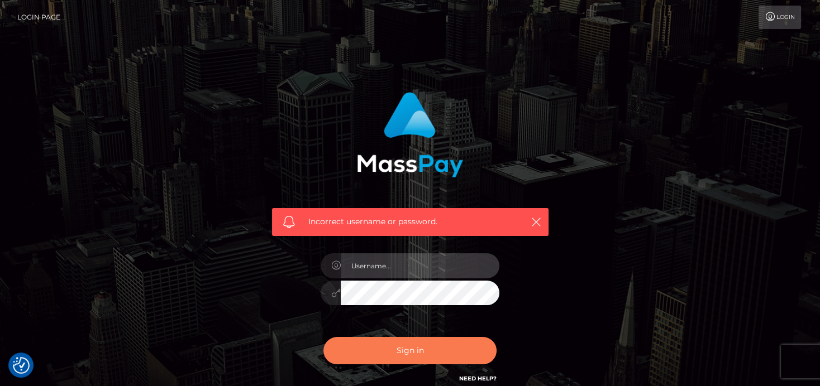
type input "[PERSON_NAME]"
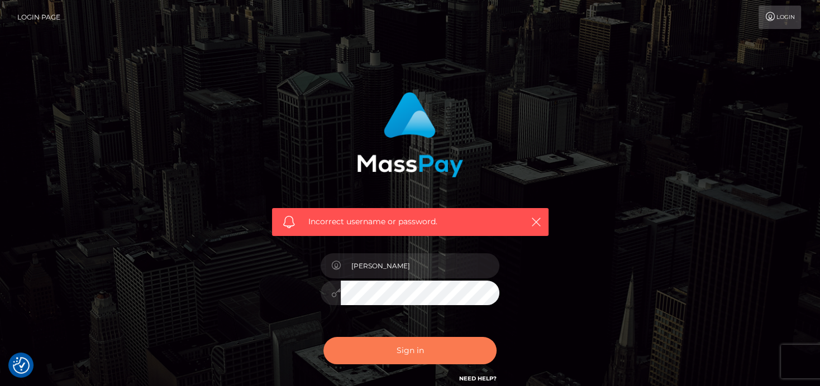
drag, startPoint x: 401, startPoint y: 338, endPoint x: 408, endPoint y: 342, distance: 7.8
click at [401, 338] on button "Sign in" at bounding box center [409, 350] width 173 height 27
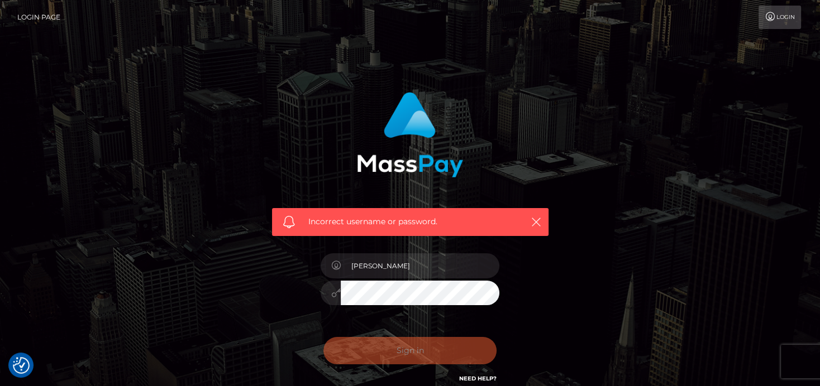
click at [408, 342] on div "Sign in Need Help?" at bounding box center [409, 356] width 195 height 50
click at [410, 342] on button "Sign in" at bounding box center [409, 350] width 173 height 27
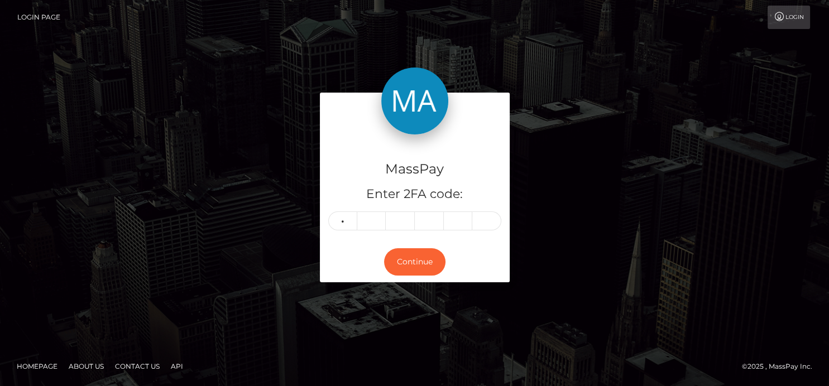
type input "1"
type input "0"
type input "1"
type input "0"
type input "2"
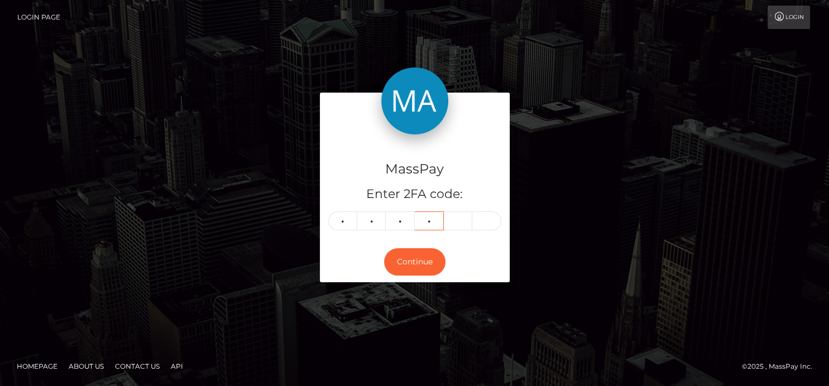
type input "3"
type input "7"
type input "6"
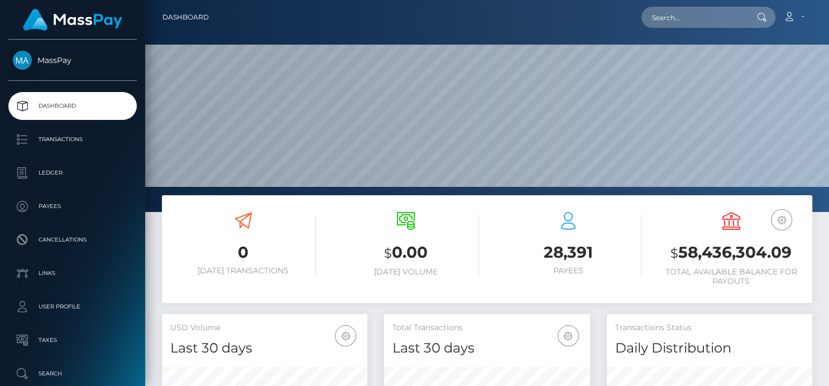
scroll to position [198, 205]
click at [673, 22] on input "text" at bounding box center [694, 17] width 105 height 21
paste input "[EMAIL_ADDRESS][DOMAIN_NAME]"
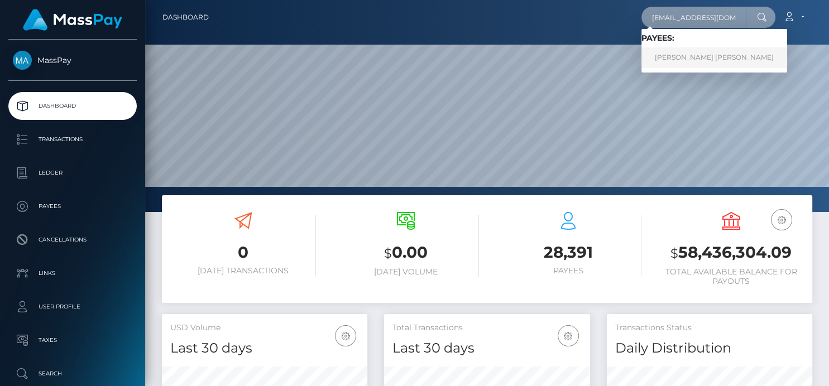
type input "[EMAIL_ADDRESS][DOMAIN_NAME]"
click at [676, 57] on link "[PERSON_NAME] [PERSON_NAME]" at bounding box center [715, 57] width 146 height 21
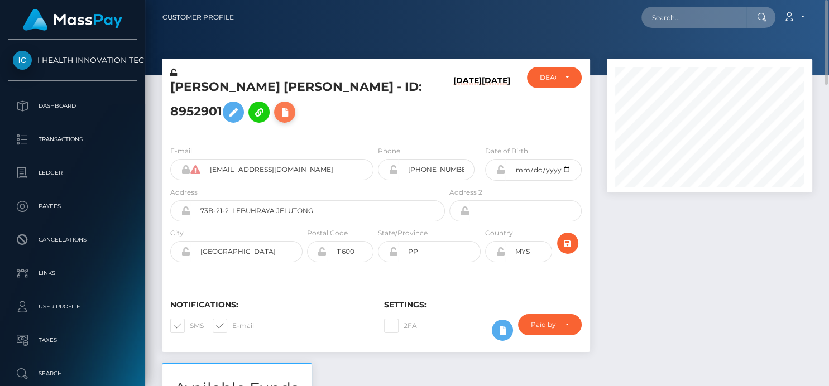
click at [291, 106] on icon at bounding box center [284, 113] width 13 height 14
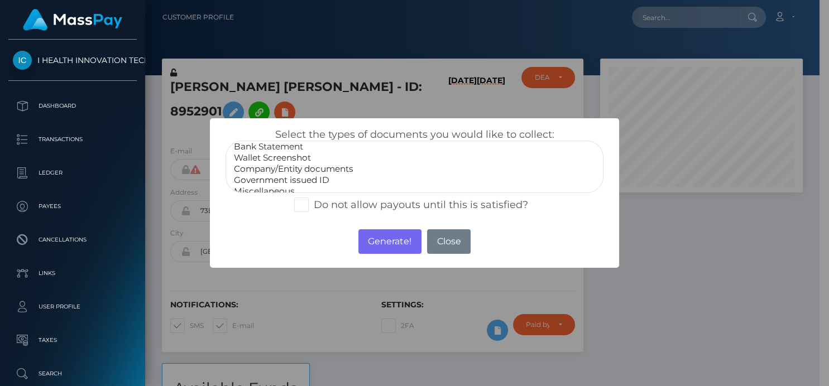
scroll to position [21, 0]
select select "Government issued ID"
click at [283, 174] on option "Government issued ID" at bounding box center [414, 173] width 363 height 11
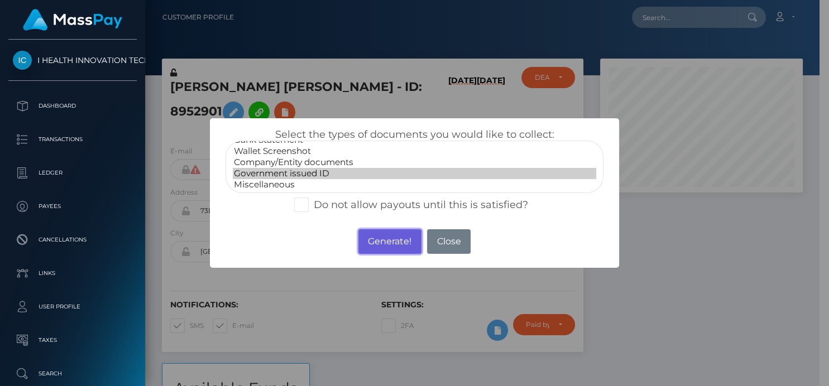
click at [376, 245] on button "Generate!" at bounding box center [390, 242] width 63 height 25
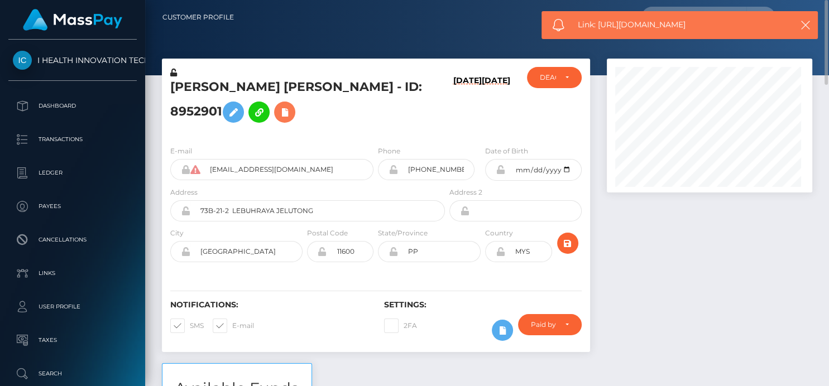
scroll to position [134, 205]
drag, startPoint x: 713, startPoint y: 21, endPoint x: 599, endPoint y: 18, distance: 113.4
click at [599, 19] on span "Link: https://l.maspay.io/PkOdM" at bounding box center [680, 25] width 204 height 12
copy span "https://l.maspay.io/PkOdM"
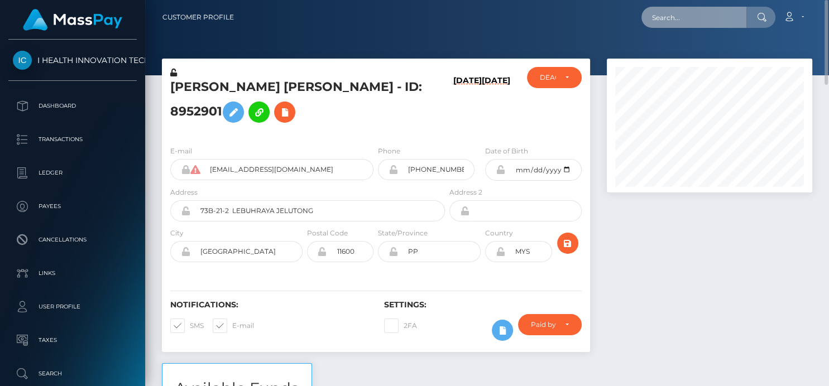
click at [682, 21] on input "text" at bounding box center [694, 17] width 105 height 21
paste input "[EMAIL_ADDRESS][DOMAIN_NAME]"
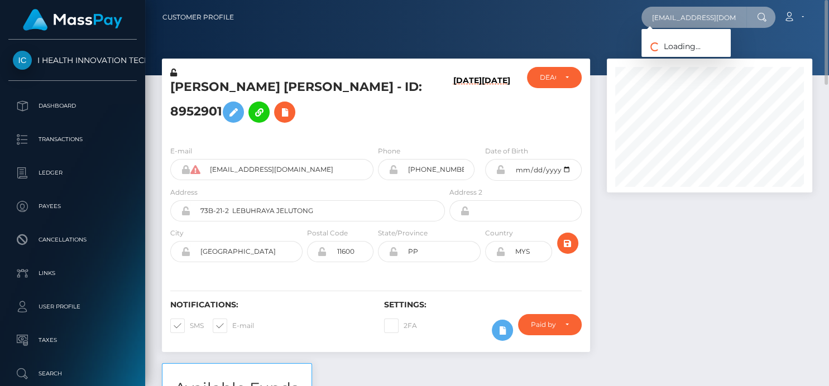
type input "[EMAIL_ADDRESS][DOMAIN_NAME]"
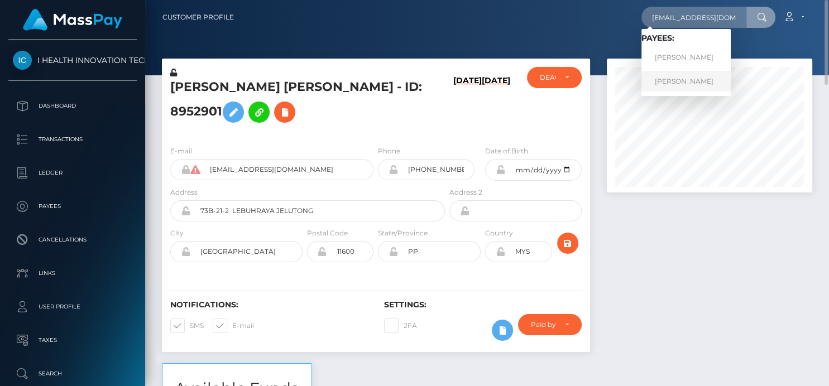
click at [663, 83] on link "Ilina John" at bounding box center [686, 81] width 89 height 21
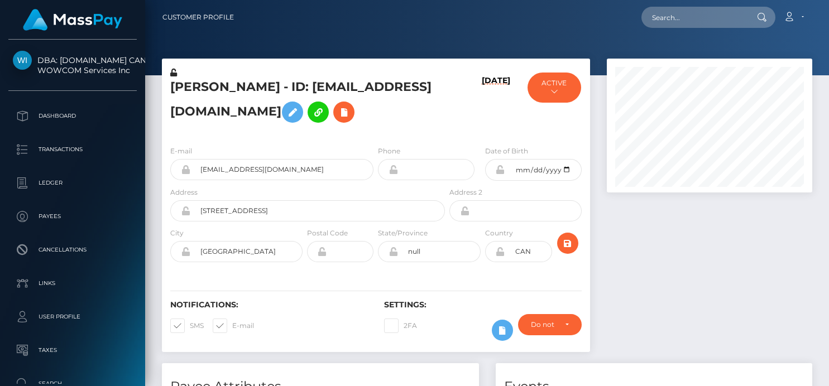
click at [353, 59] on div "[PERSON_NAME] - ID: [EMAIL_ADDRESS][DOMAIN_NAME] [DATE] ACTIVE" at bounding box center [376, 211] width 445 height 305
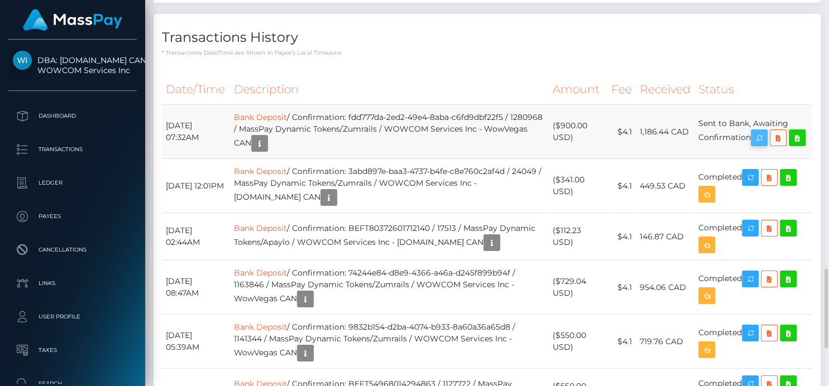
scroll to position [134, 205]
click at [757, 145] on icon "button" at bounding box center [759, 138] width 13 height 14
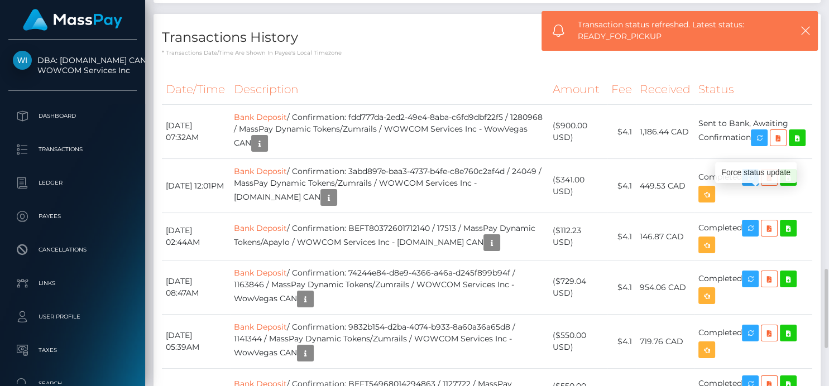
click at [446, 105] on th "Description" at bounding box center [389, 89] width 318 height 31
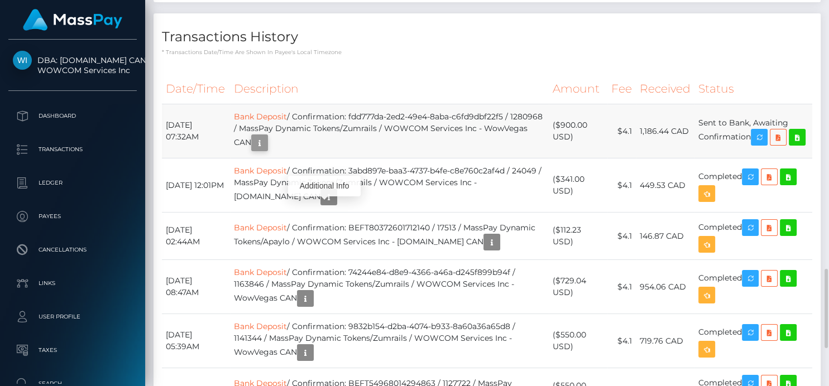
click at [266, 150] on icon "button" at bounding box center [259, 143] width 13 height 14
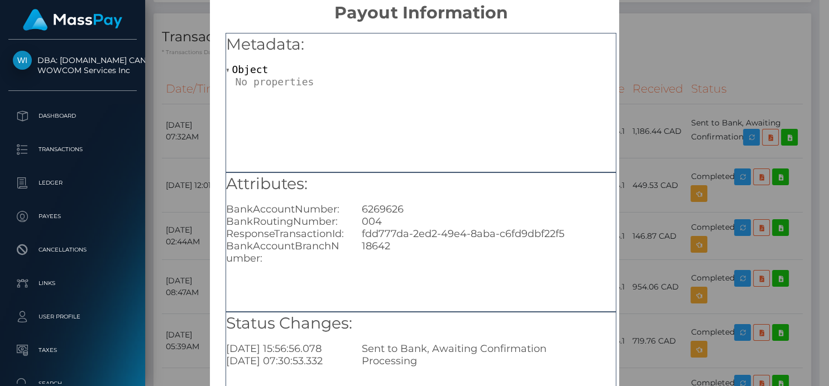
scroll to position [0, 0]
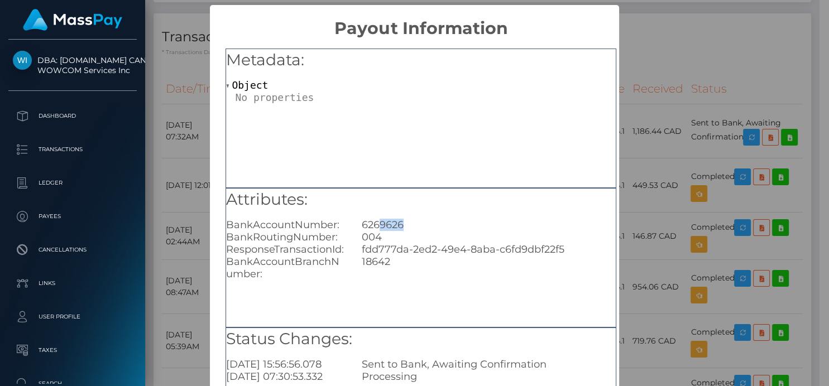
drag, startPoint x: 403, startPoint y: 222, endPoint x: 377, endPoint y: 222, distance: 25.7
click at [377, 222] on div "6269626" at bounding box center [488, 225] width 271 height 12
copy div "9626"
click at [680, 128] on div "× Payout Information Metadata: Object Attributes: BankAccountNumber: 6269626 Ba…" at bounding box center [414, 193] width 829 height 386
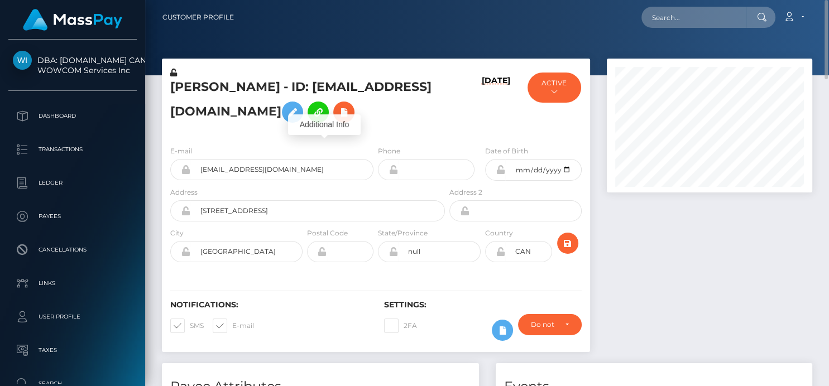
click at [680, 30] on nav "Customer Profile Loading... Loading... Account" at bounding box center [487, 17] width 684 height 35
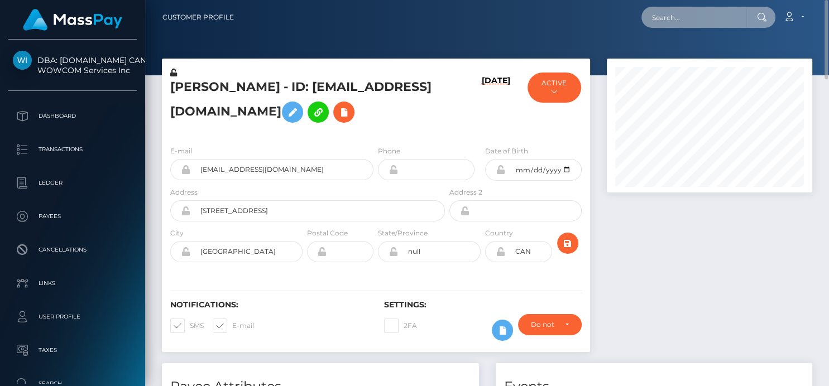
click at [670, 21] on input "text" at bounding box center [694, 17] width 105 height 21
paste input "ariana@weareonlymodels.net"
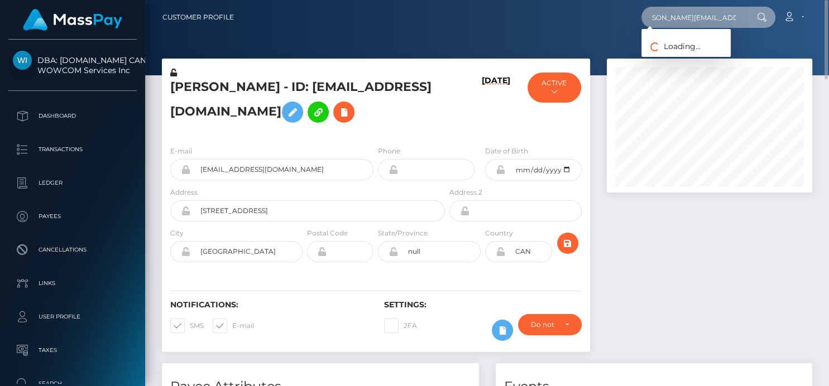
type input "ariana@weareonlymodels.net"
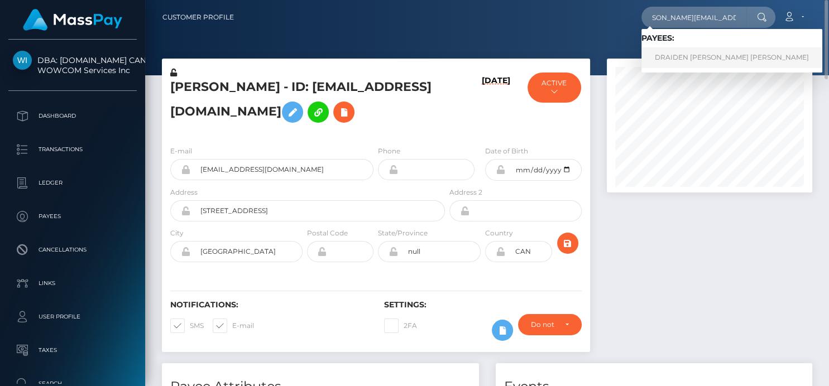
scroll to position [0, 0]
click at [668, 52] on link "DRAIDEN OBODAI SAI VEGA" at bounding box center [732, 57] width 181 height 21
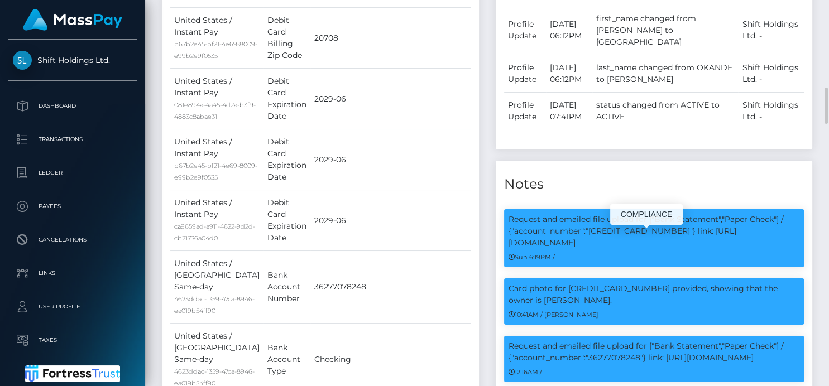
scroll to position [134, 205]
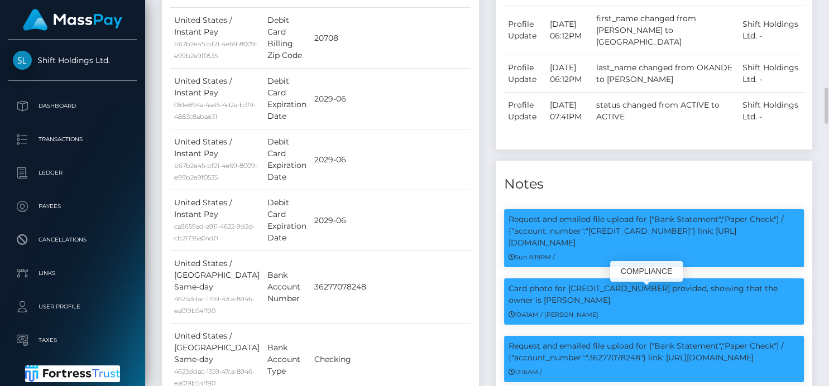
drag, startPoint x: 642, startPoint y: 308, endPoint x: 592, endPoint y: 306, distance: 49.7
click at [592, 341] on p "Request and emailed file upload for ["Bank Statement","Paper Check"] / {"accoun…" at bounding box center [654, 352] width 291 height 23
copy p "6277078248"
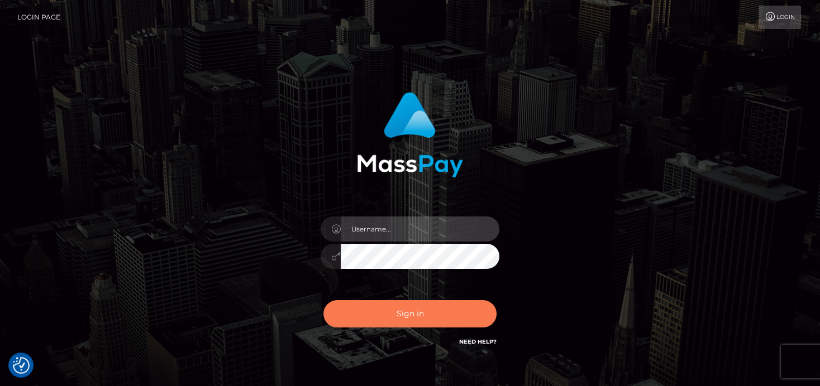
type input "[PERSON_NAME]"
click at [365, 307] on button "Sign in" at bounding box center [409, 313] width 173 height 27
type input "[PERSON_NAME]"
click at [386, 316] on button "Sign in" at bounding box center [409, 313] width 173 height 27
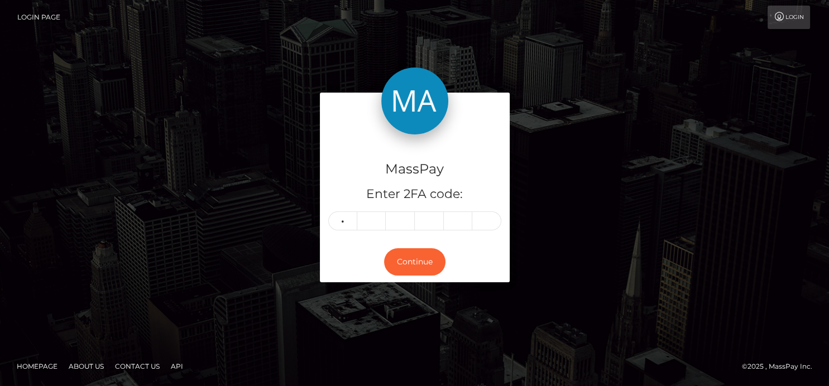
type input "1"
type input "7"
type input "9"
type input "7"
type input "5"
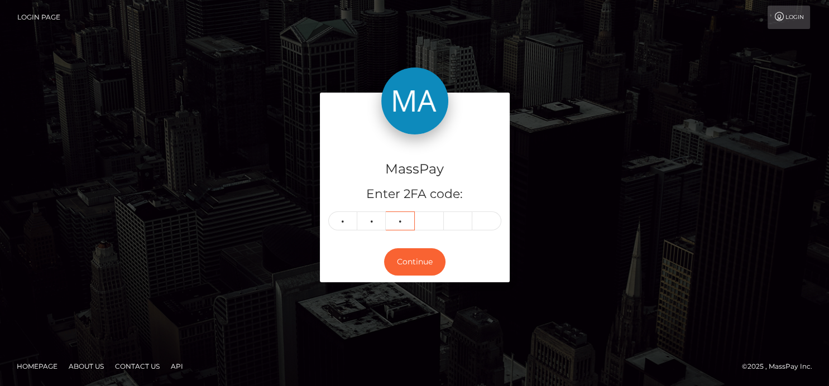
type input "0"
type input "5"
type input "3"
type input "7"
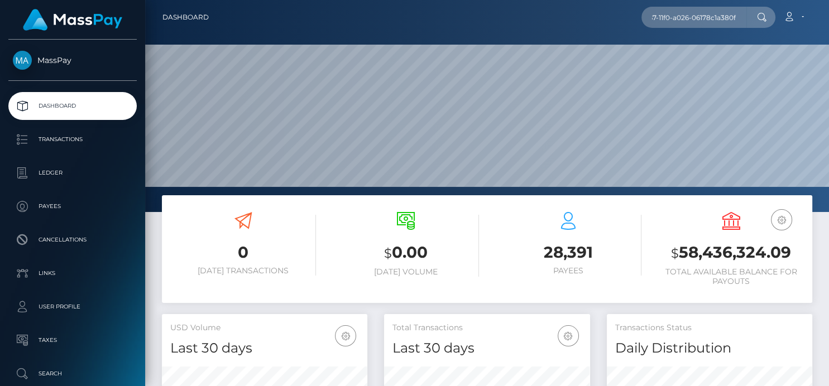
scroll to position [198, 205]
type input "usr_a7b2bce4-6867-11f0-a026-06178c1a380f"
click at [650, 28] on div "Loading... Loading... Account Edit Profile Logout" at bounding box center [515, 17] width 594 height 23
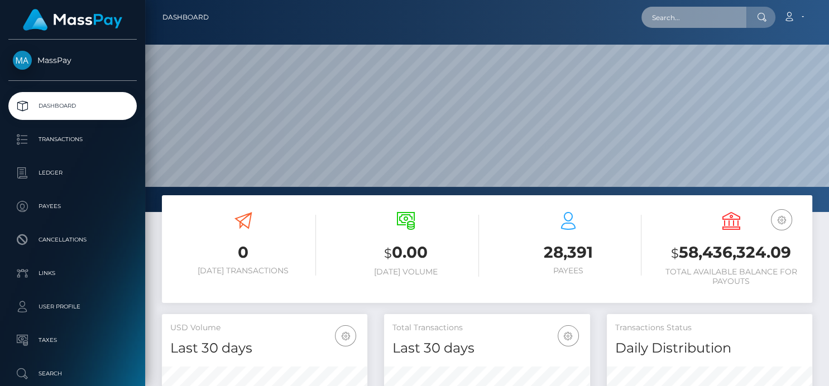
click at [668, 22] on input "text" at bounding box center [694, 17] width 105 height 21
paste input "[EMAIL_ADDRESS][DOMAIN_NAME]"
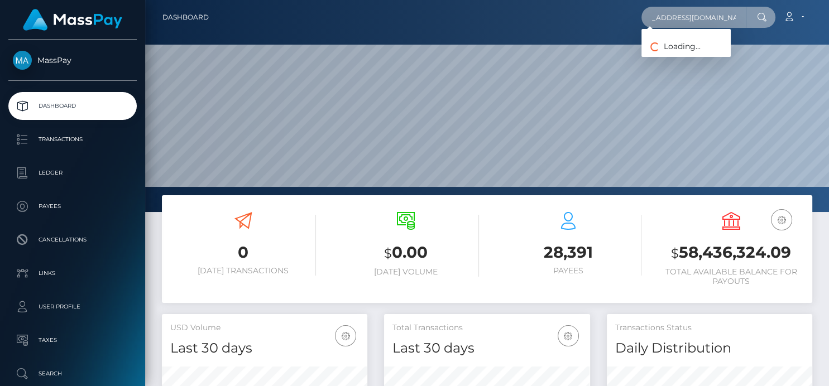
type input "[EMAIL_ADDRESS][DOMAIN_NAME]"
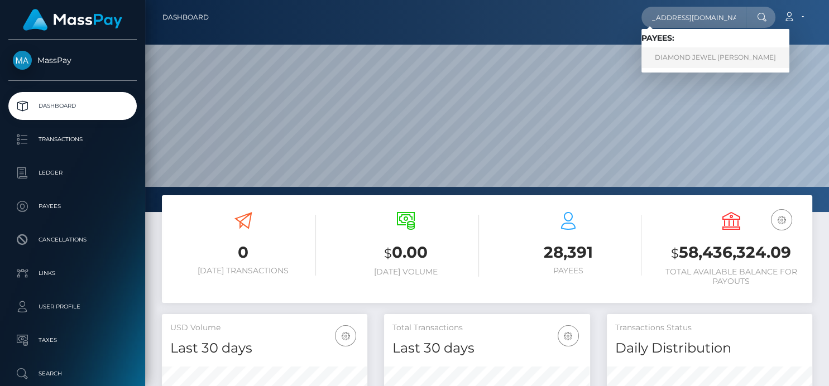
scroll to position [0, 0]
click at [674, 58] on link "DIAMOND JEWEL [PERSON_NAME]" at bounding box center [716, 57] width 148 height 21
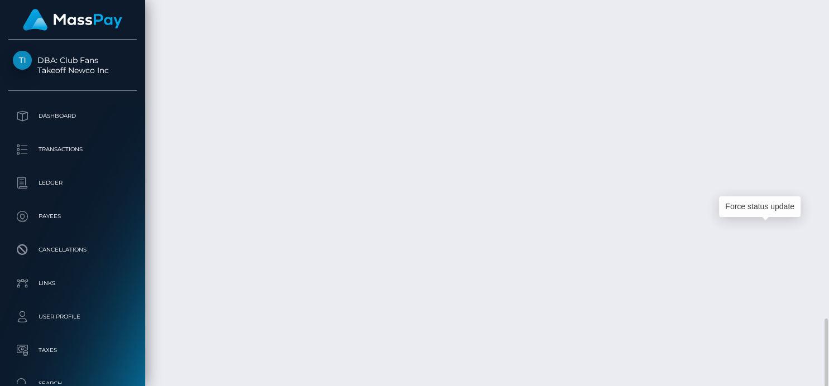
scroll to position [134, 205]
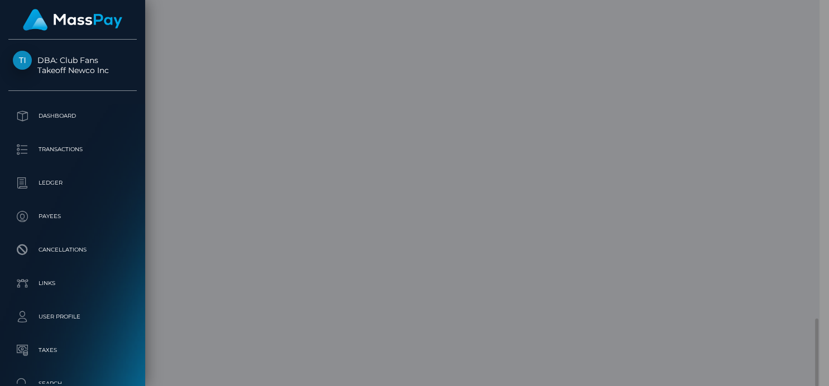
scroll to position [558285, 558216]
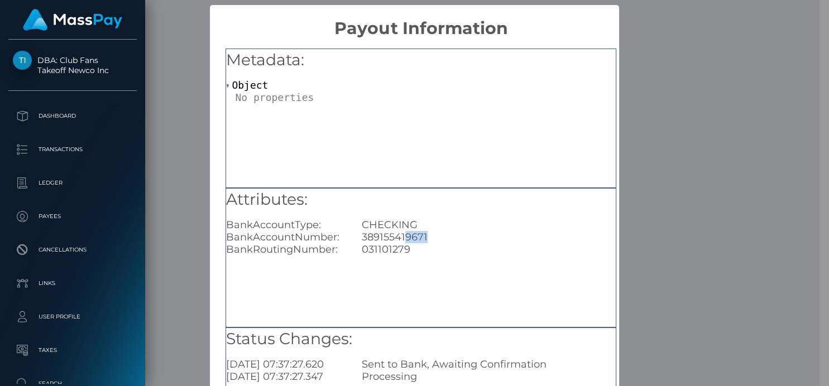
drag, startPoint x: 438, startPoint y: 240, endPoint x: 402, endPoint y: 237, distance: 36.5
click at [402, 237] on div "389155419671" at bounding box center [488, 237] width 271 height 12
copy div "9671"
click at [665, 128] on div "× Payout Information Metadata: Object Attributes: BankAccountType: CHECKING Ban…" at bounding box center [414, 193] width 829 height 386
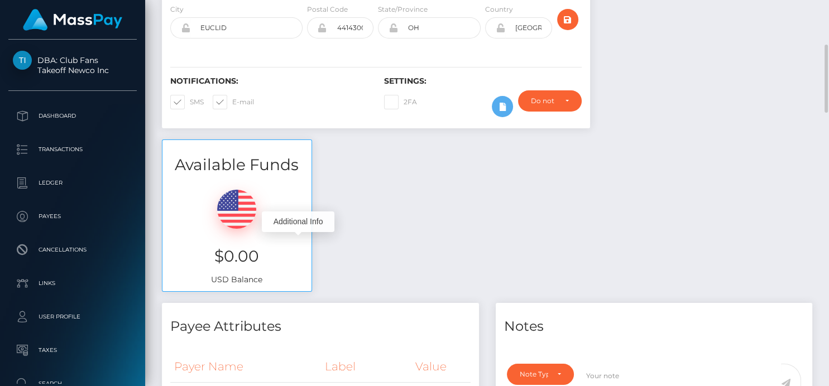
scroll to position [0, 0]
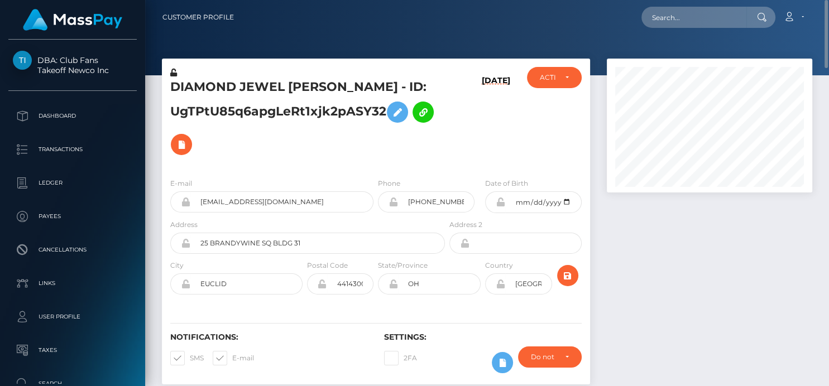
click at [685, 28] on div "Loading... Loading... Account Edit Profile Logout" at bounding box center [527, 17] width 569 height 23
click at [680, 18] on input "text" at bounding box center [694, 17] width 105 height 21
paste input "zendaya.miss@yahoo.com"
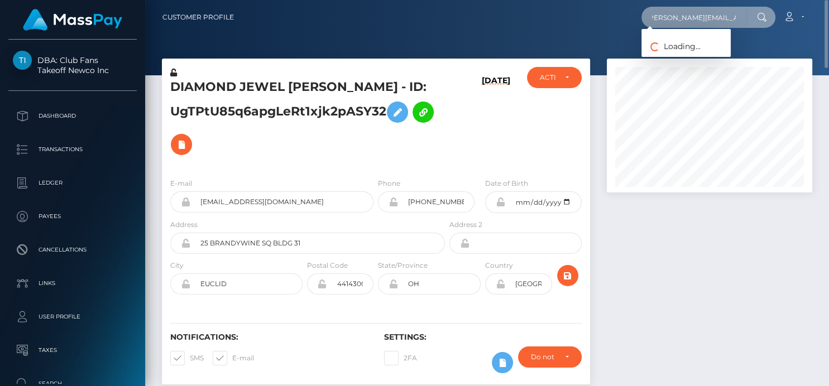
type input "zendaya.miss@yahoo.com"
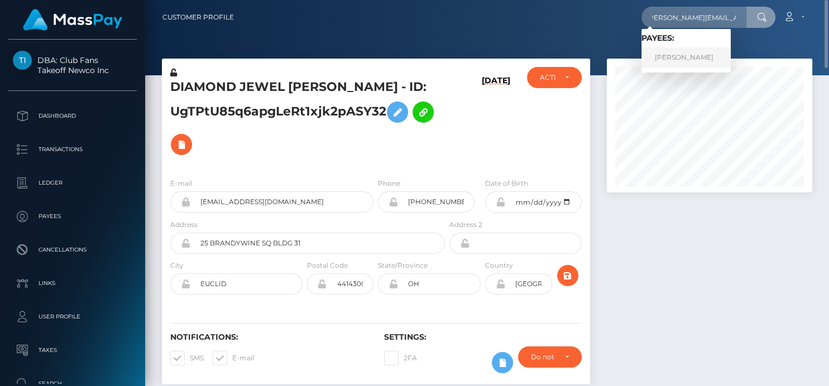
scroll to position [0, 0]
click at [668, 59] on link "ZOICA PETCU" at bounding box center [686, 57] width 89 height 21
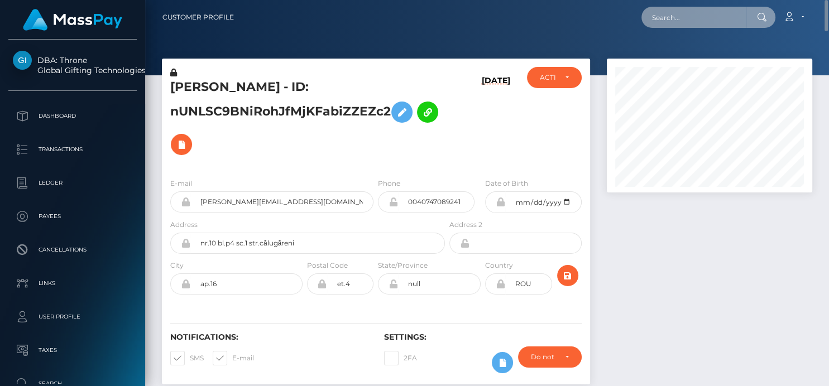
click at [662, 15] on input "text" at bounding box center [694, 17] width 105 height 21
paste input "[EMAIL_ADDRESS][DOMAIN_NAME]"
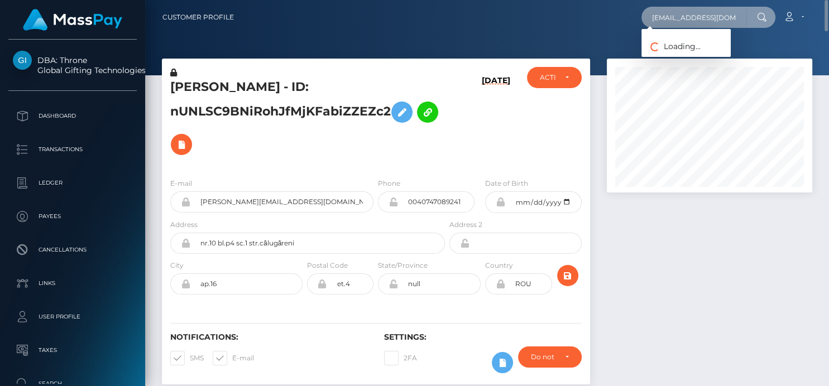
type input "[EMAIL_ADDRESS][DOMAIN_NAME]"
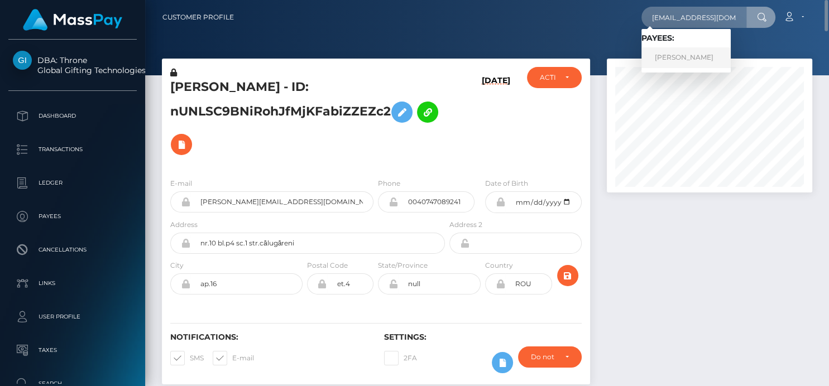
click at [680, 52] on link "[PERSON_NAME]" at bounding box center [686, 57] width 89 height 21
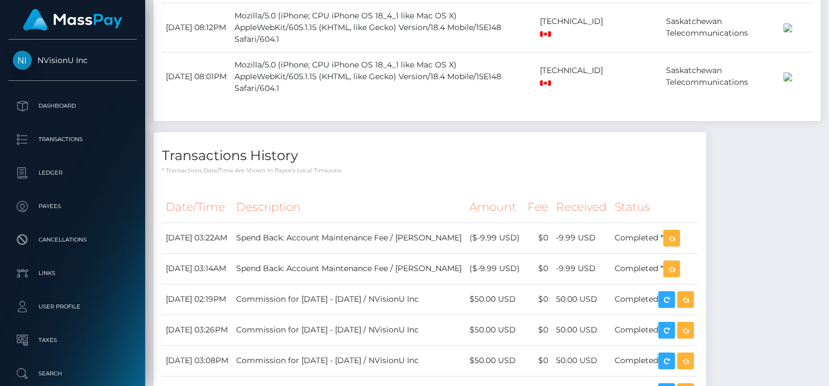
scroll to position [1054, 0]
